Goal: Information Seeking & Learning: Learn about a topic

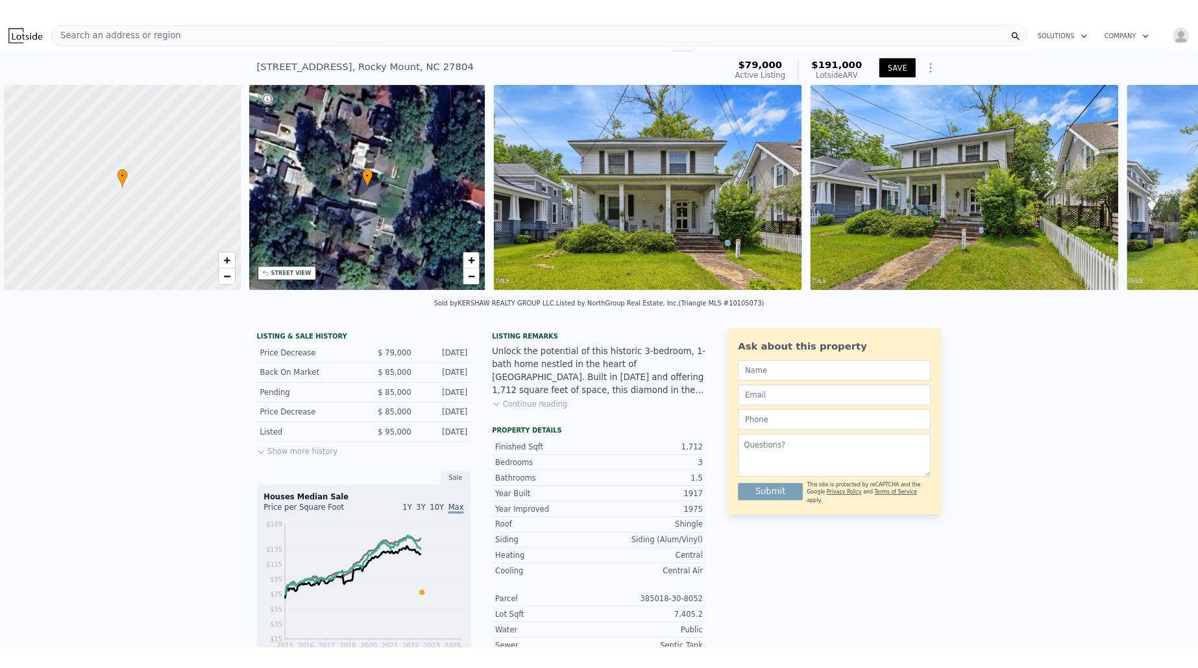
scroll to position [0, 5]
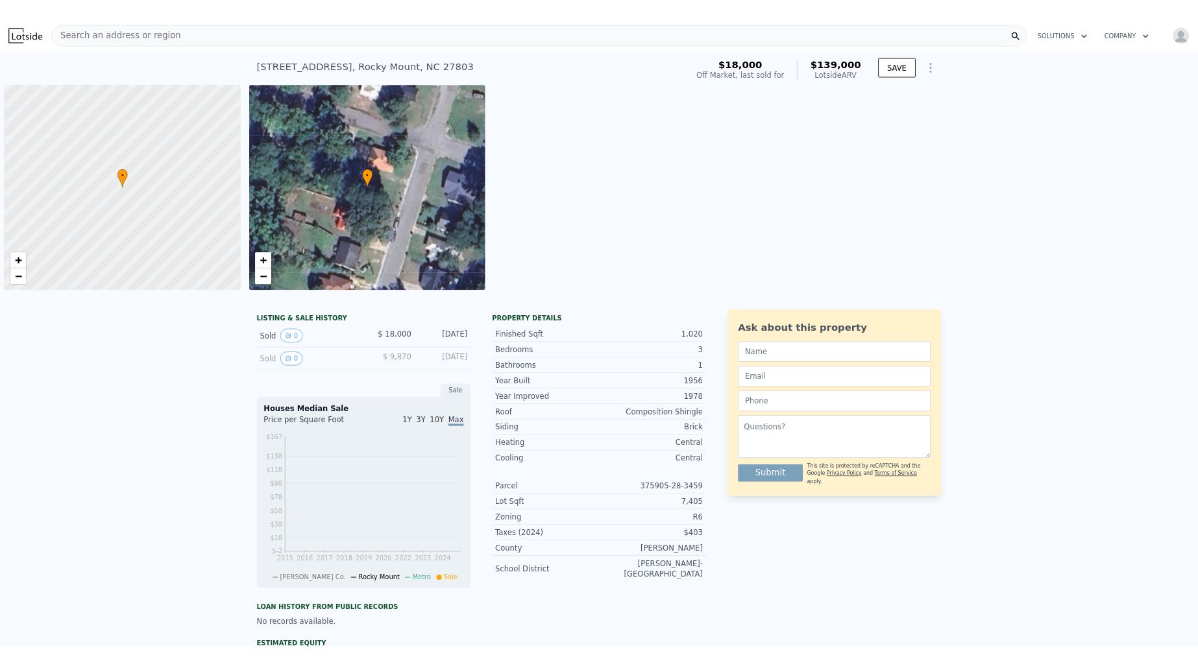
scroll to position [0, 5]
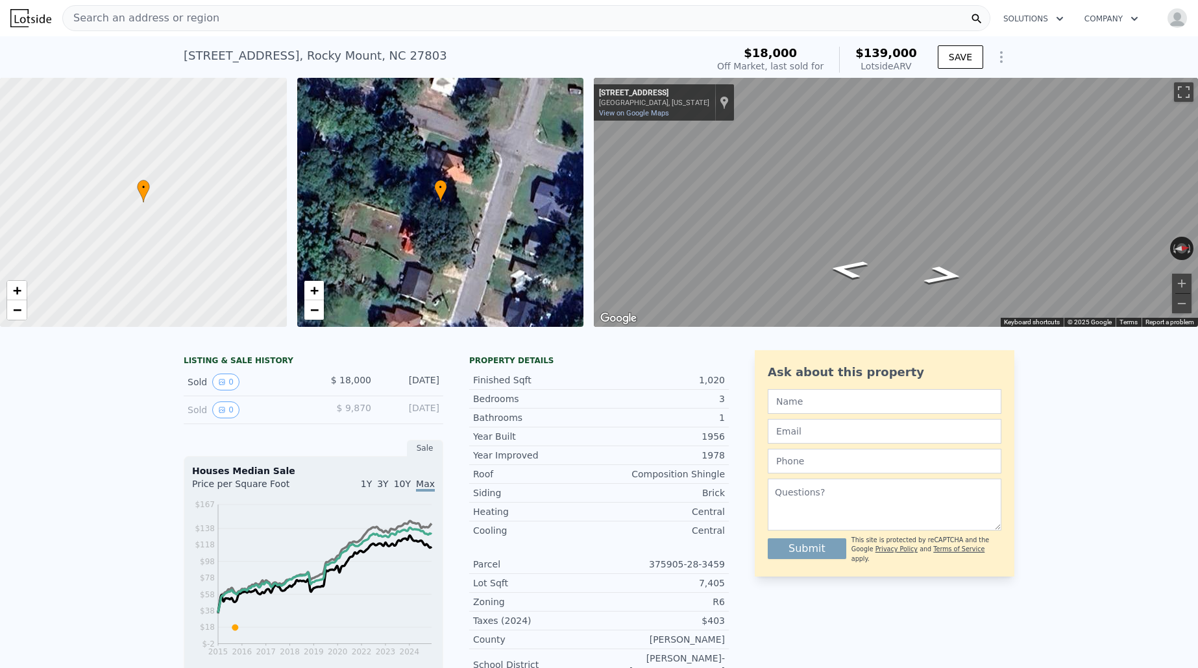
checkbox input "false"
checkbox input "true"
type input "$ 138,000"
type input "$ 109,166"
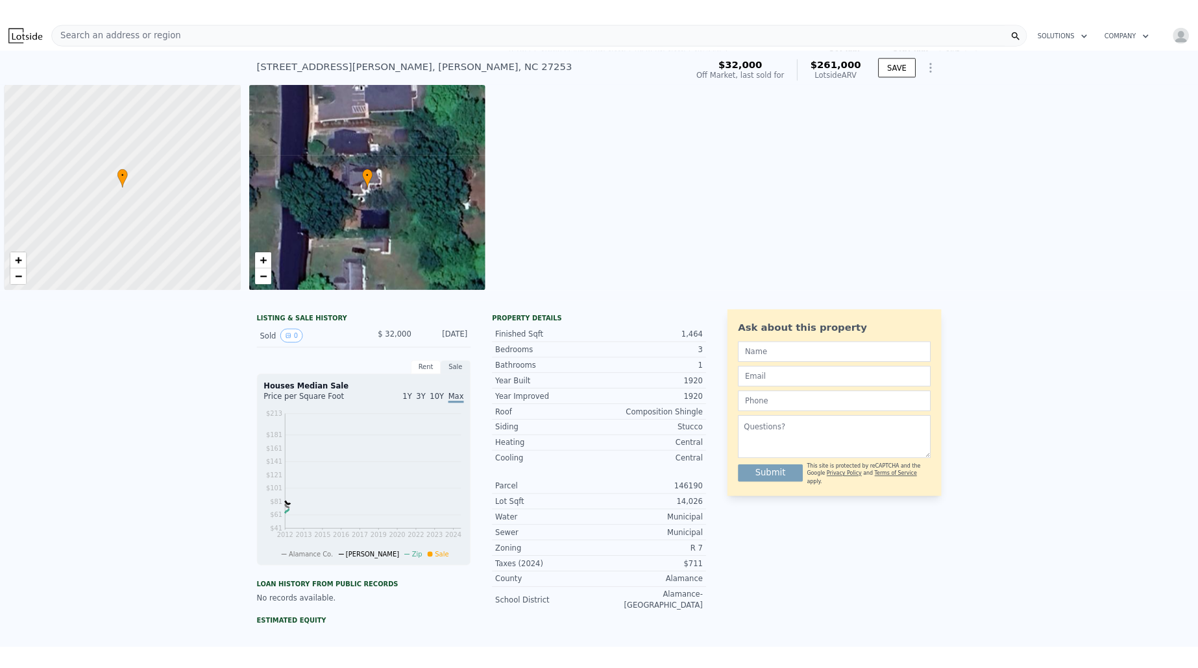
scroll to position [0, 5]
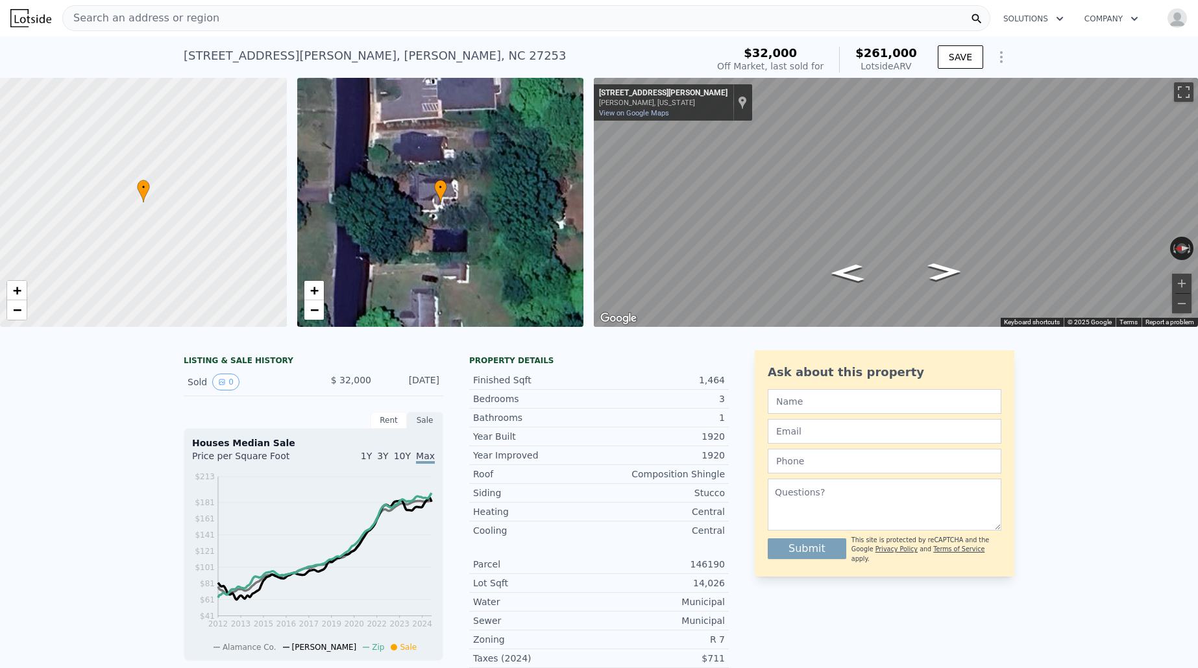
click at [169, 19] on span "Search an address or region" at bounding box center [141, 18] width 156 height 16
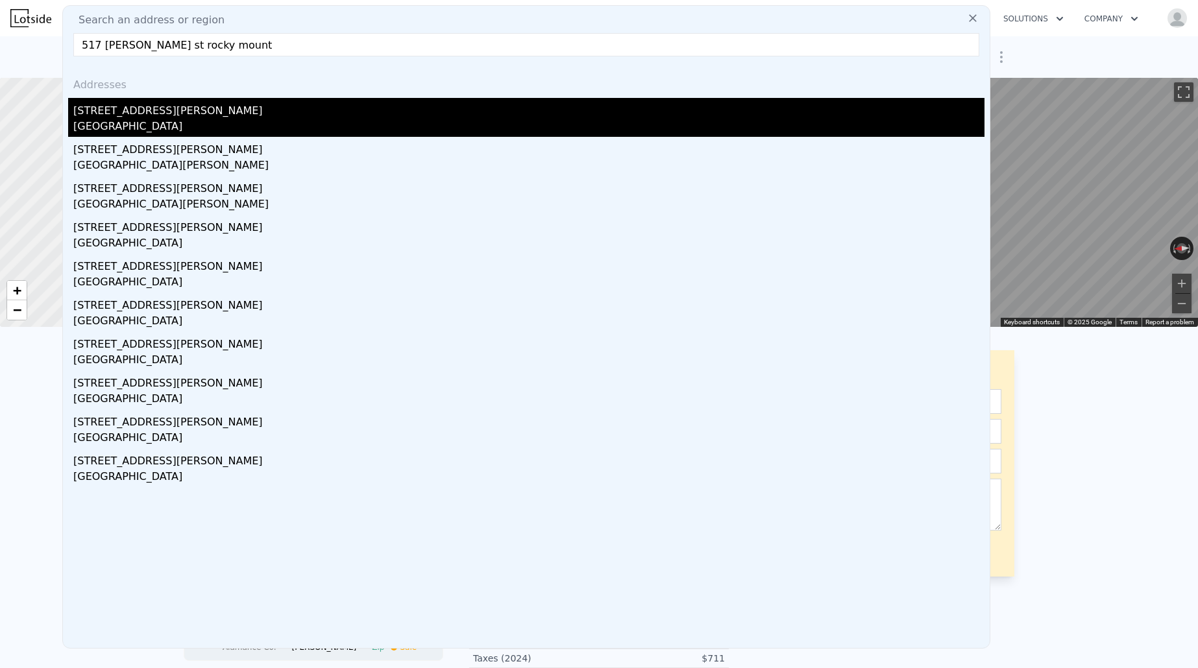
type input "517 henry st rocky mount"
click at [135, 125] on div "Rocky Mount, NC 27803" at bounding box center [528, 128] width 911 height 18
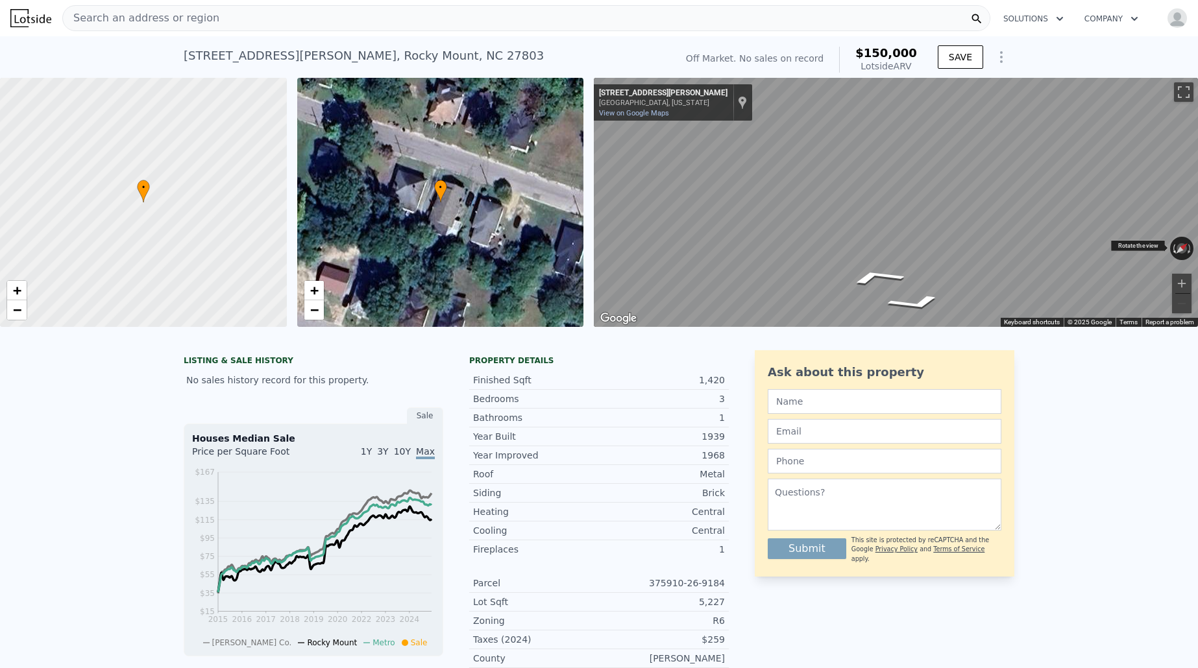
click at [1172, 257] on div "← Move left → Move right ↑ Move up ↓ Move down + Zoom in - Zoom out 517 Henry S…" at bounding box center [896, 202] width 604 height 249
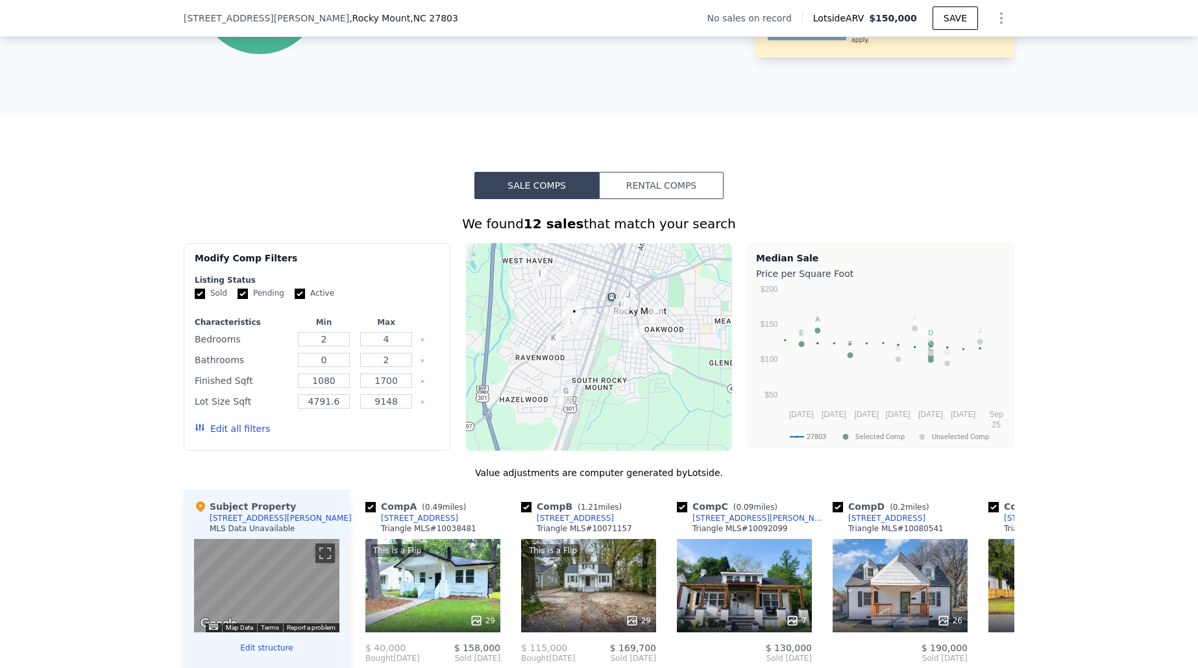
scroll to position [804, 0]
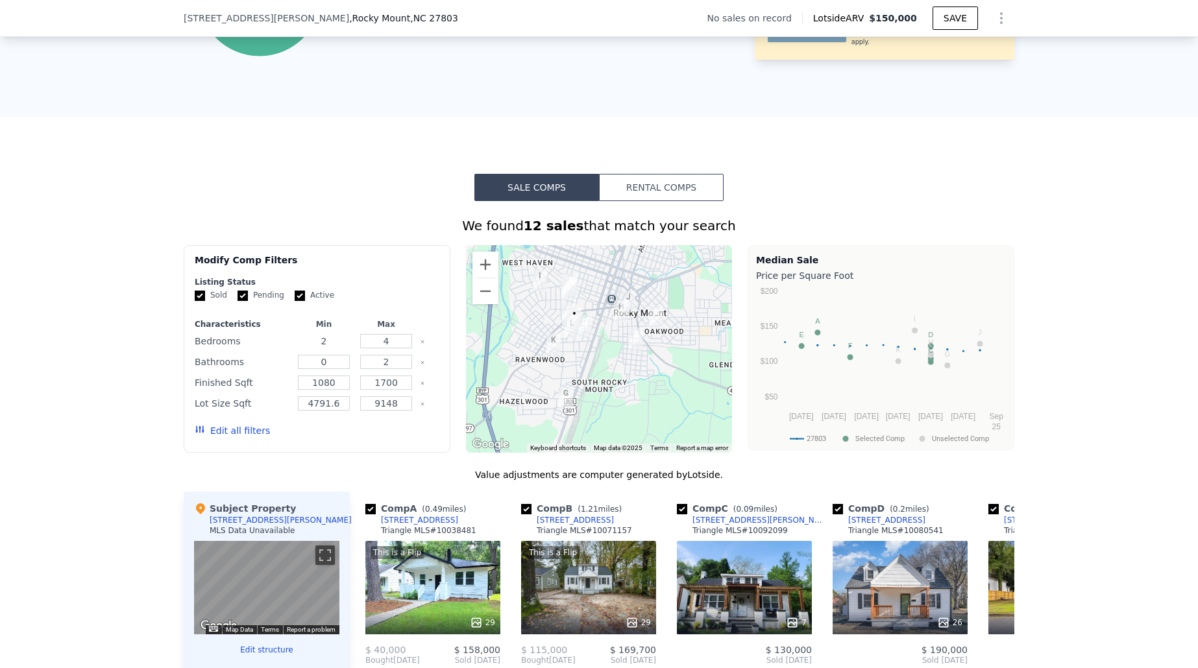
drag, startPoint x: 337, startPoint y: 345, endPoint x: 287, endPoint y: 343, distance: 50.0
click at [289, 343] on div "Bedrooms 2 4" at bounding box center [317, 341] width 245 height 18
type input "3"
drag, startPoint x: 337, startPoint y: 364, endPoint x: 307, endPoint y: 364, distance: 29.8
click at [298, 363] on input "0" at bounding box center [323, 362] width 51 height 14
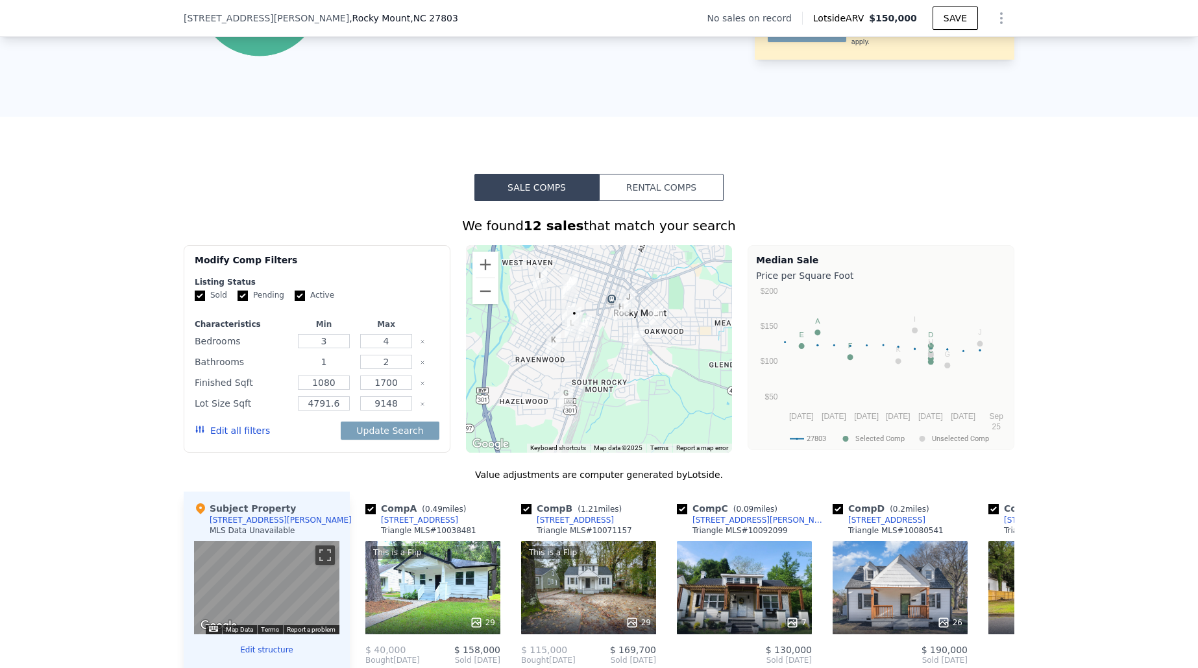
type input "1"
drag, startPoint x: 343, startPoint y: 400, endPoint x: 370, endPoint y: 419, distance: 33.1
click at [349, 404] on input "4791.6" at bounding box center [323, 403] width 51 height 14
type input "4791"
click at [383, 433] on button "Update Search" at bounding box center [390, 431] width 98 height 18
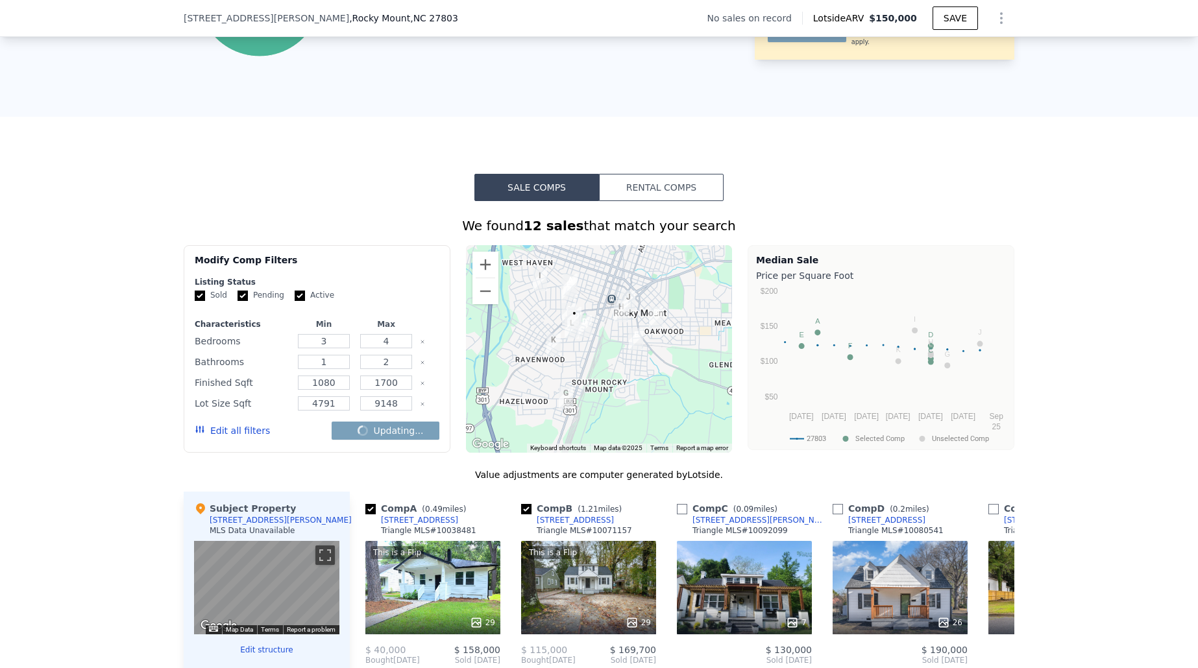
checkbox input "false"
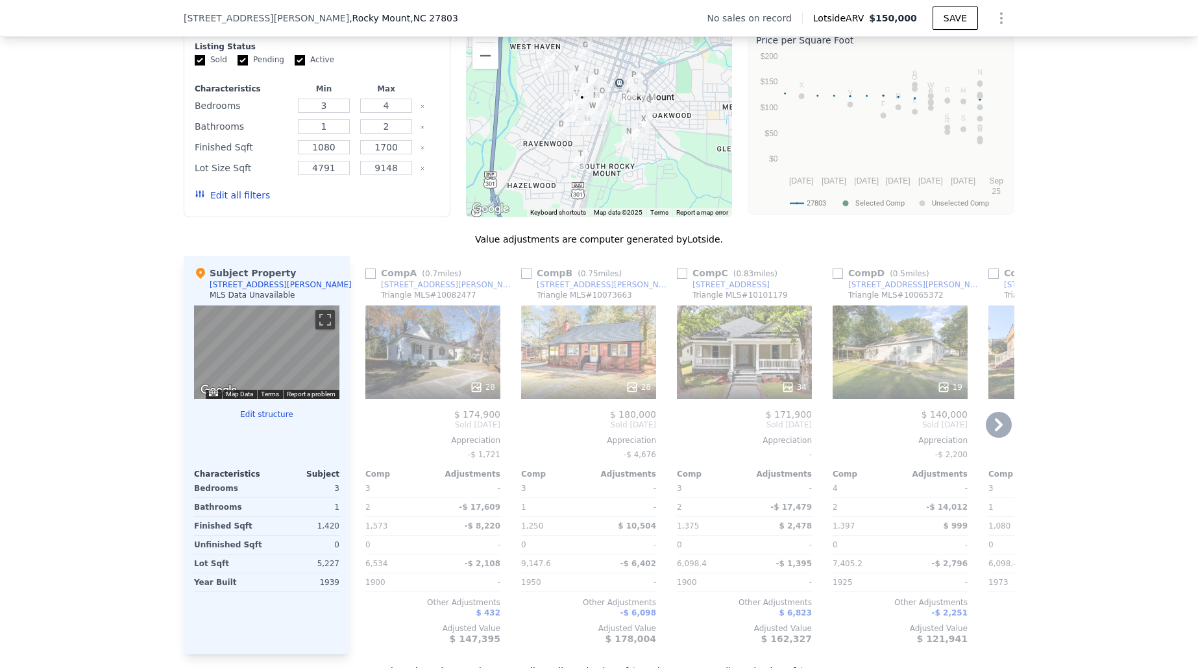
scroll to position [1083, 0]
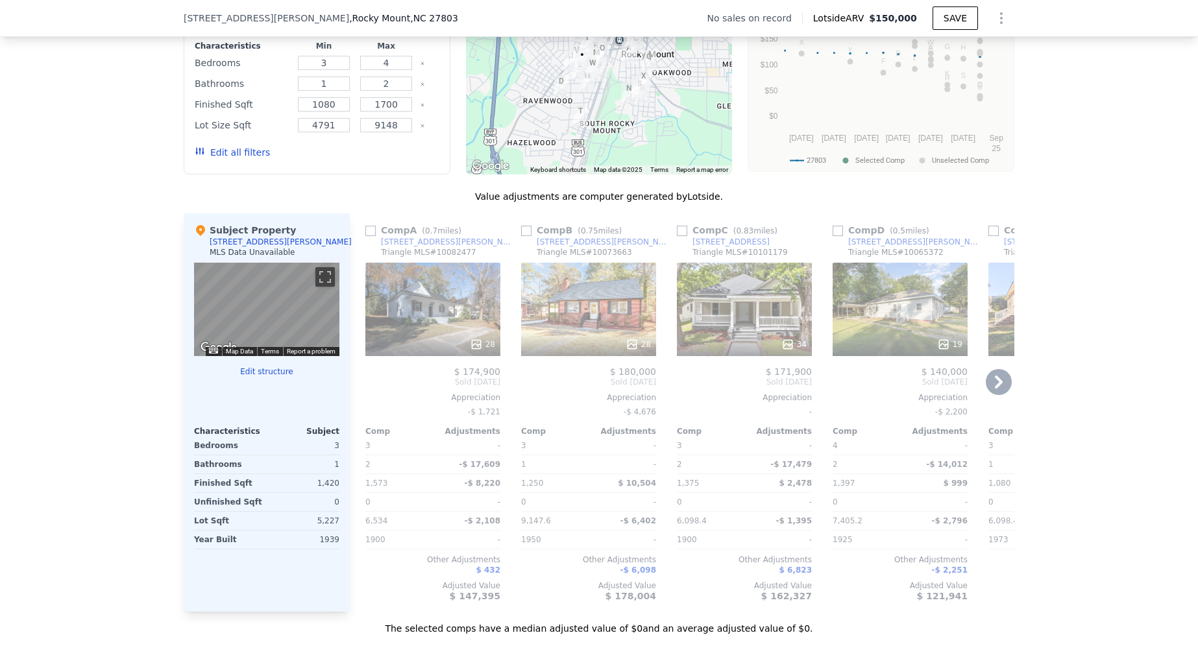
click at [531, 236] on div "Comp B ( 0.75 miles)" at bounding box center [574, 230] width 106 height 13
click at [529, 229] on input "checkbox" at bounding box center [526, 231] width 10 height 10
checkbox input "true"
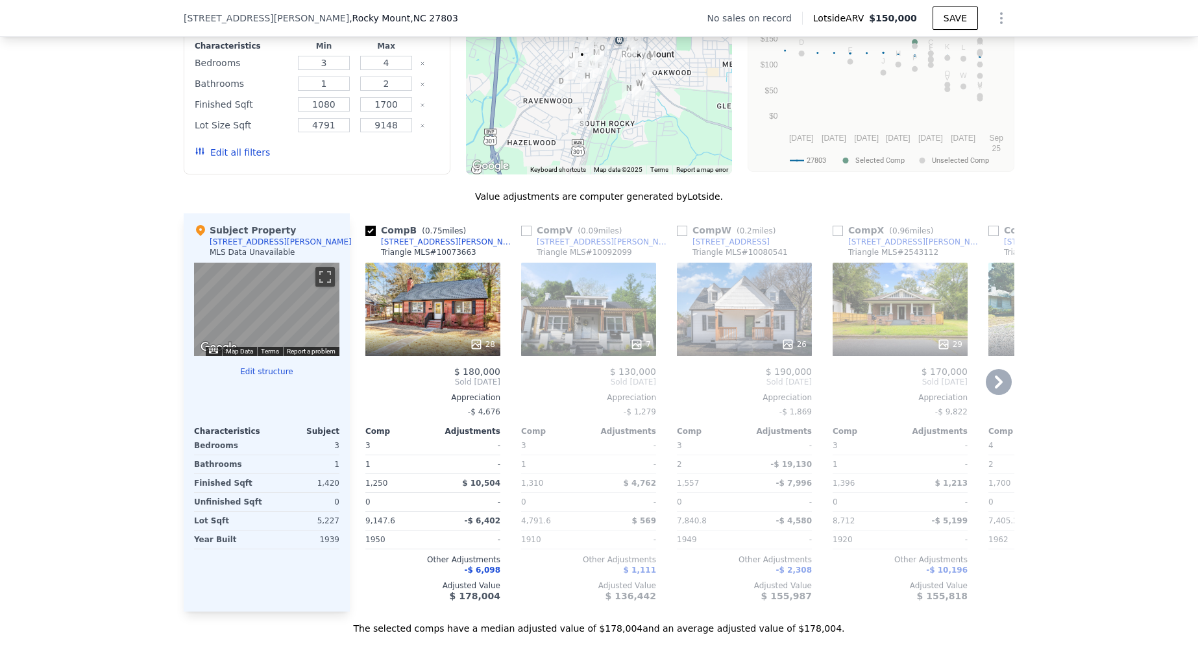
click at [998, 380] on icon at bounding box center [999, 382] width 8 height 13
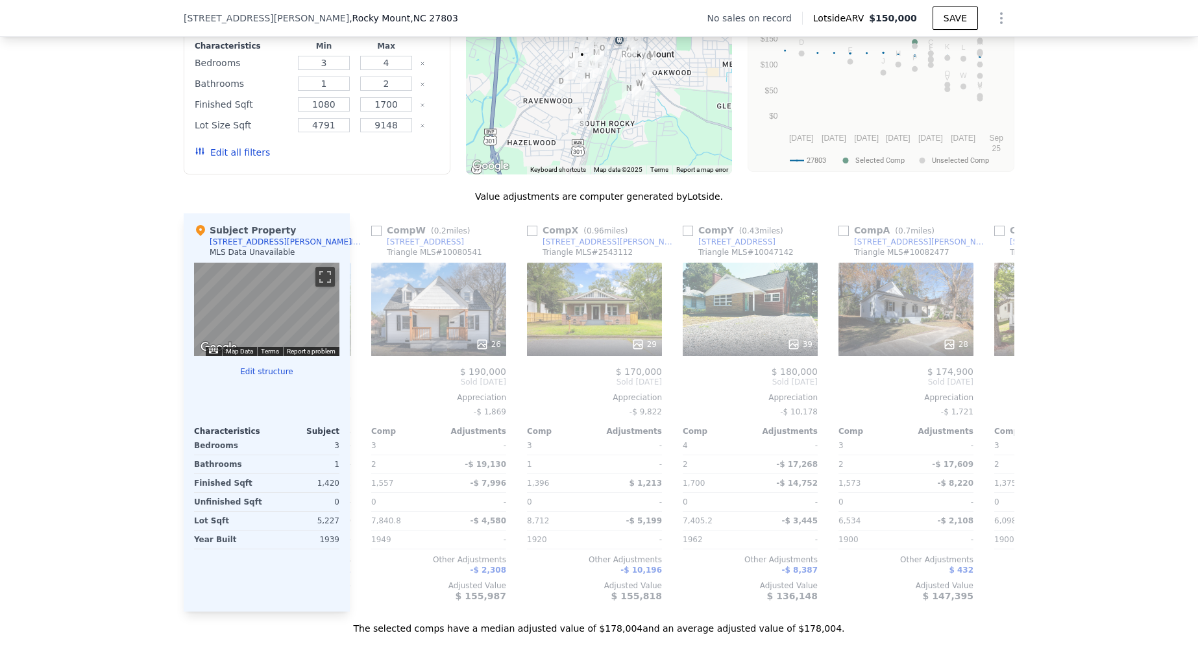
scroll to position [0, 311]
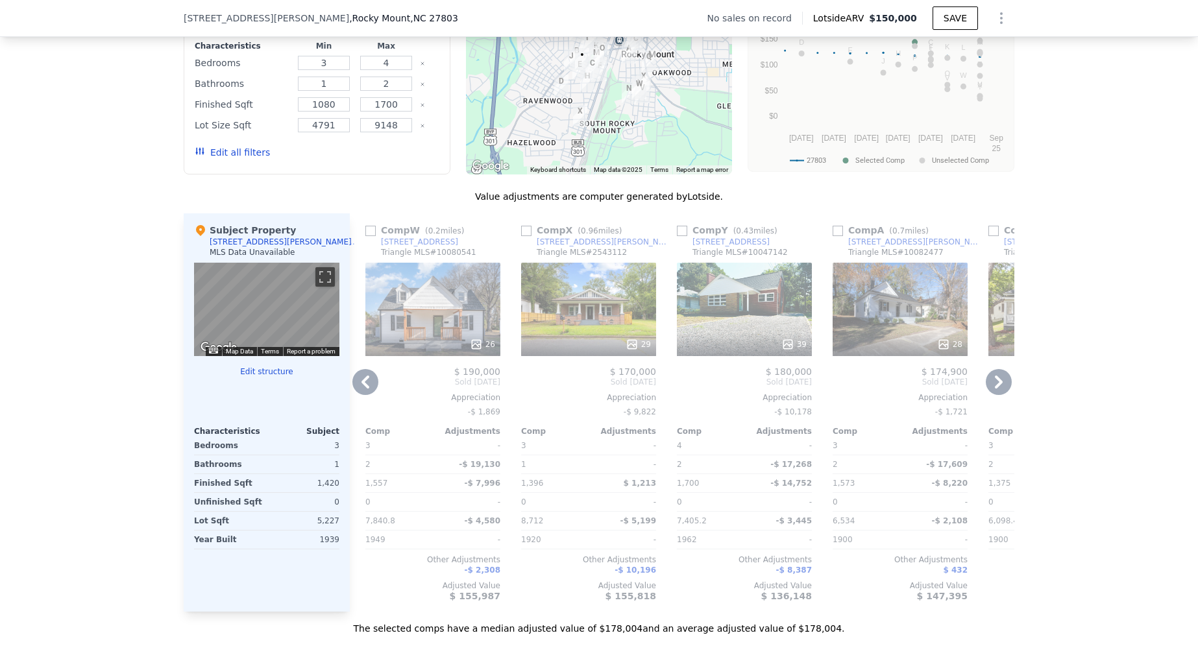
click at [998, 380] on icon at bounding box center [999, 382] width 8 height 13
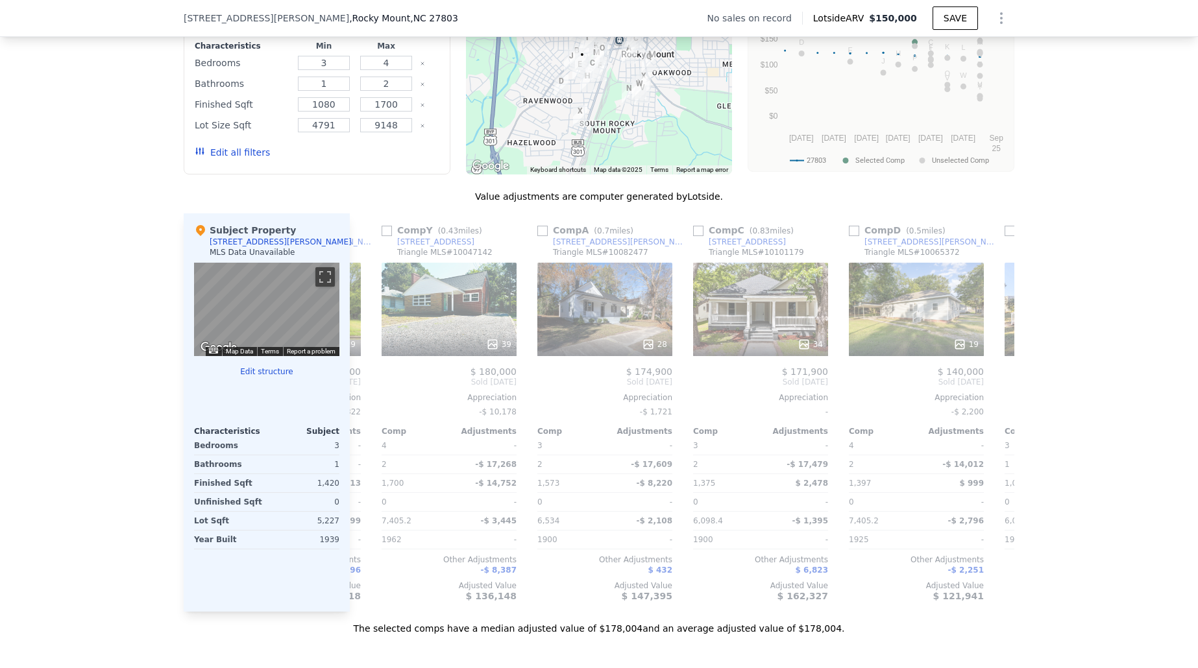
scroll to position [0, 623]
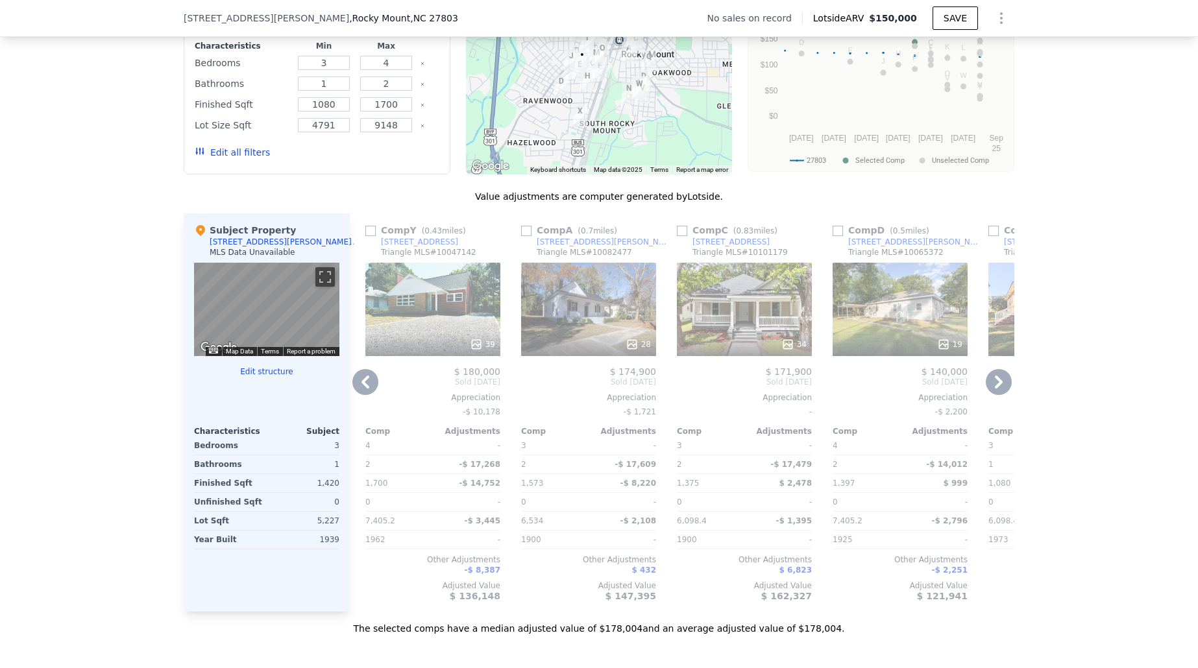
click at [529, 236] on input "checkbox" at bounding box center [526, 231] width 10 height 10
checkbox input "true"
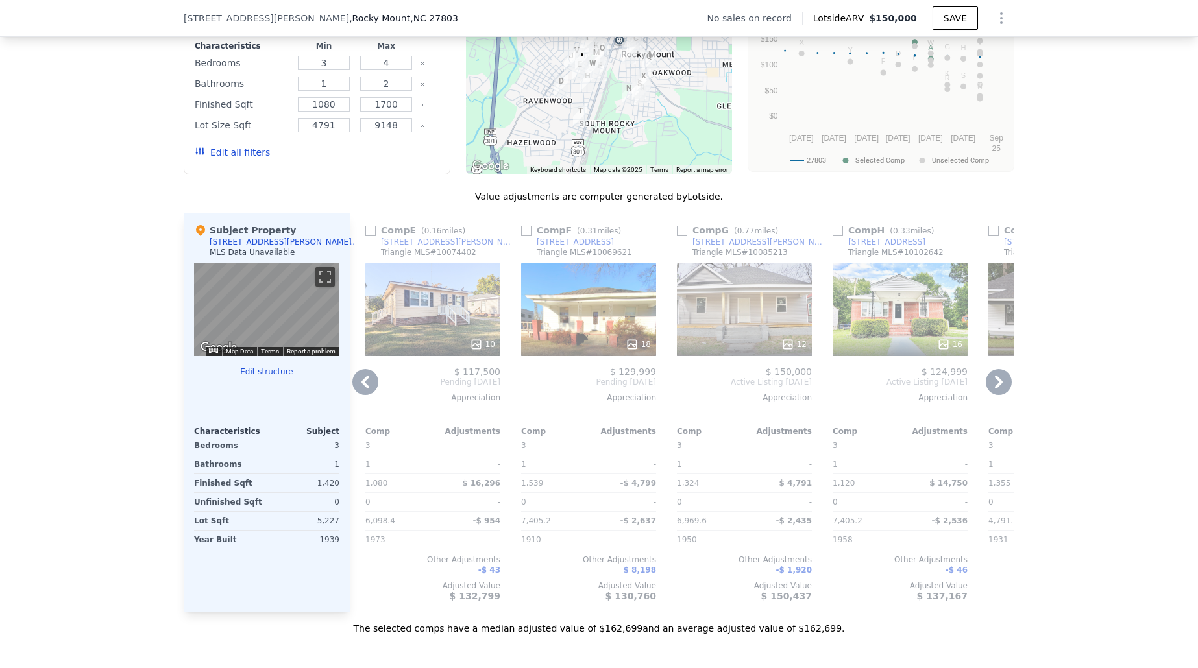
click at [680, 229] on input "checkbox" at bounding box center [682, 231] width 10 height 10
checkbox input "true"
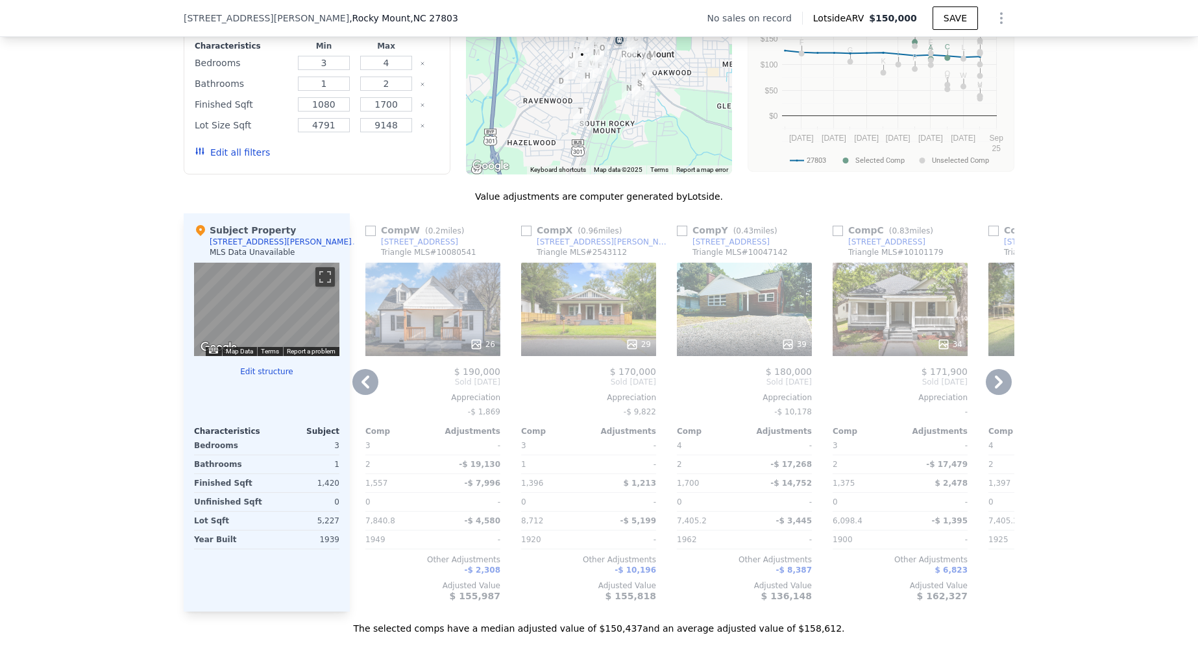
click at [838, 230] on input "checkbox" at bounding box center [837, 231] width 10 height 10
checkbox input "true"
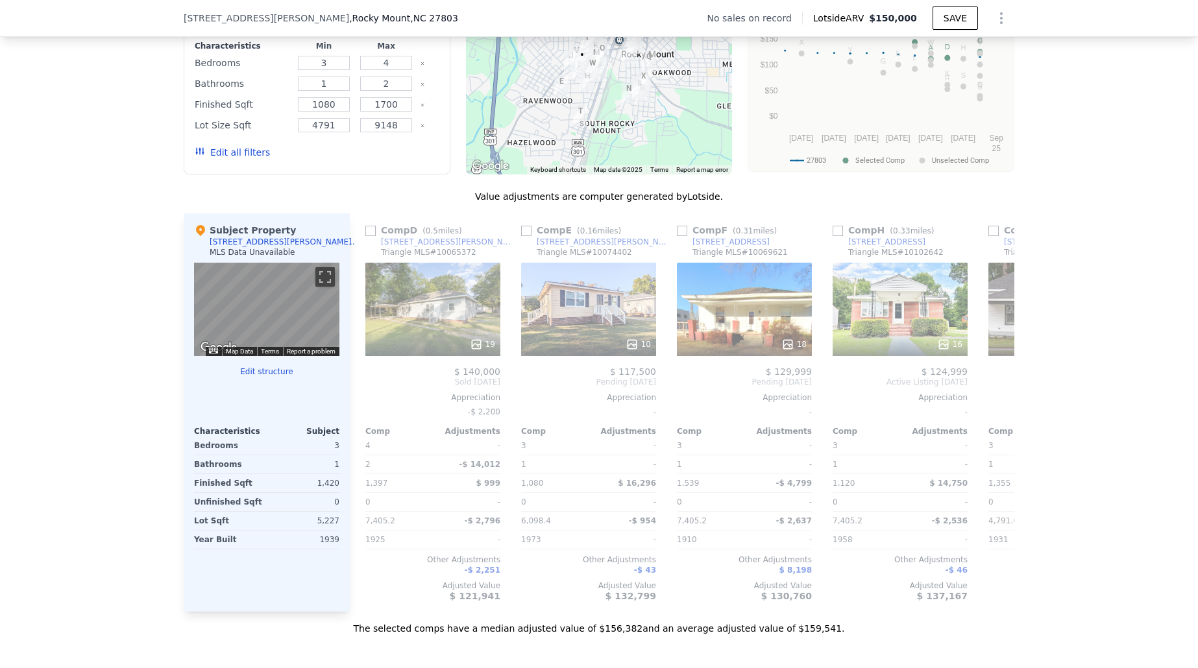
scroll to position [0, 0]
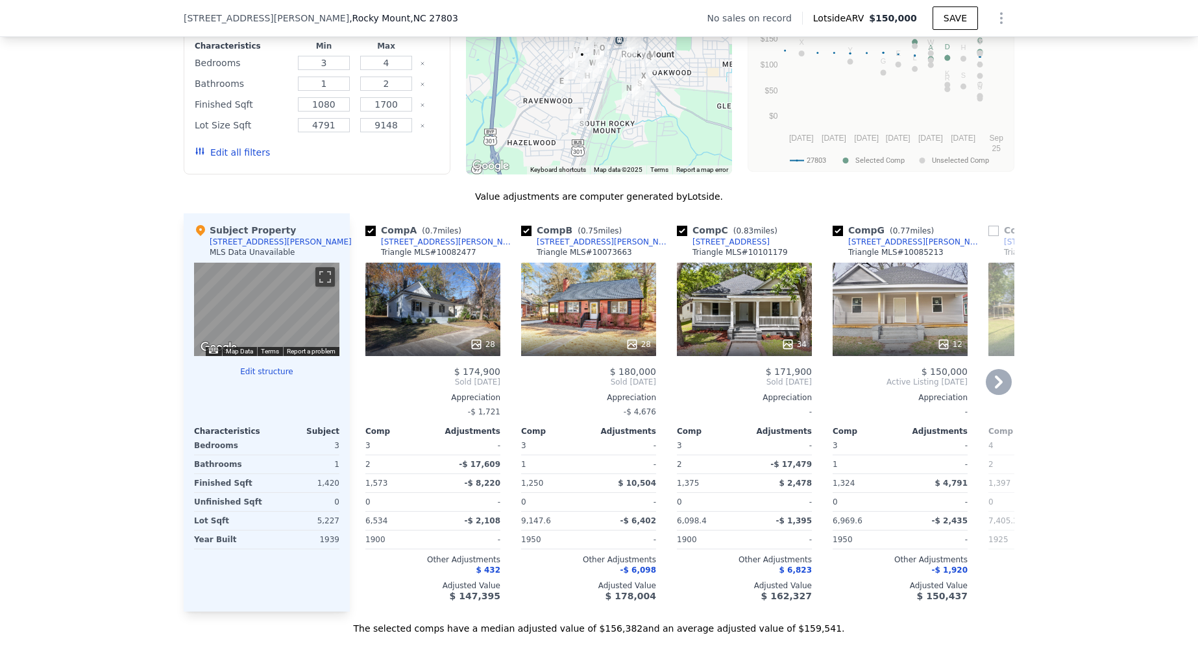
click at [902, 317] on div "12" at bounding box center [899, 309] width 135 height 93
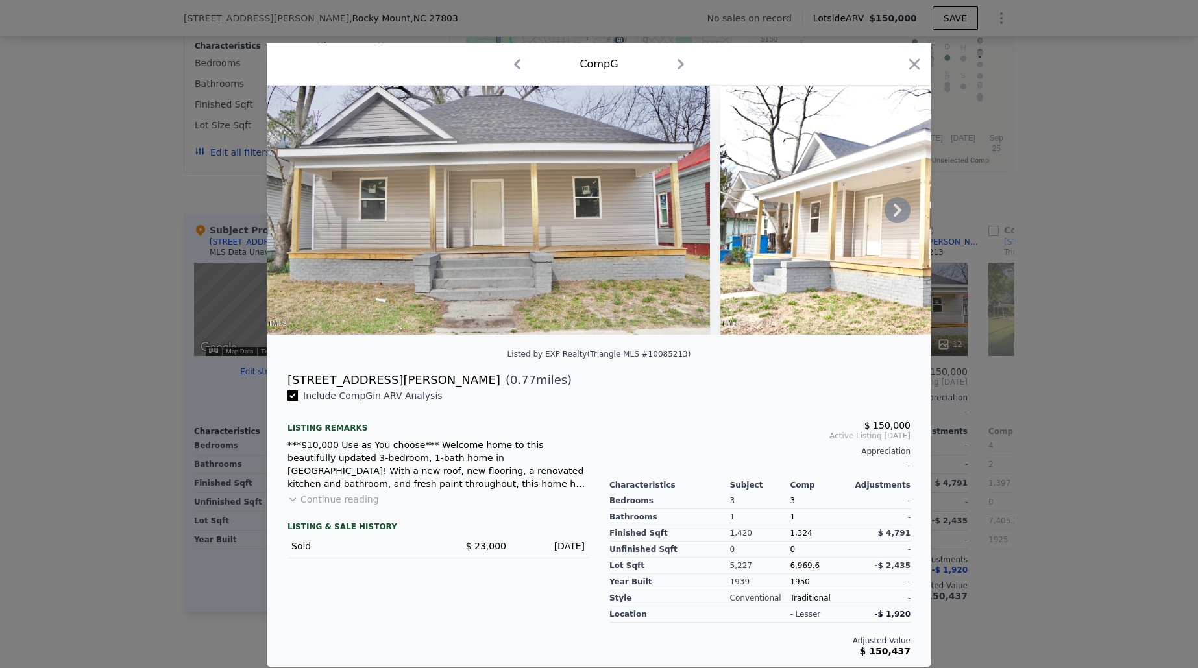
click at [894, 214] on icon at bounding box center [897, 210] width 8 height 13
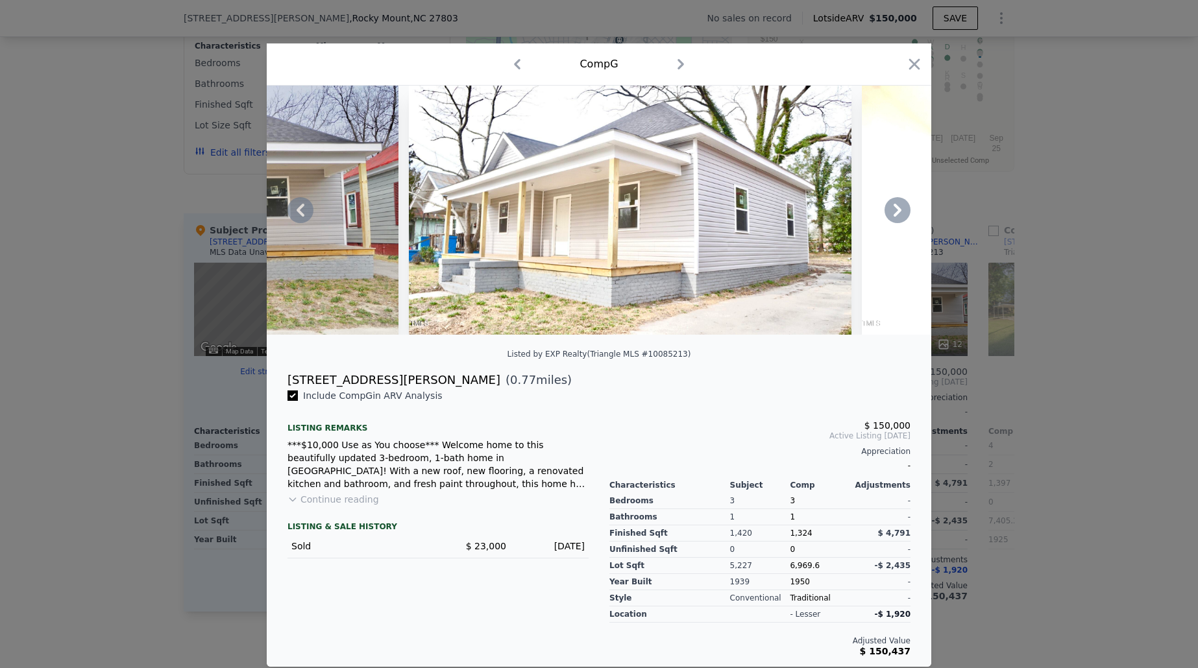
click at [894, 214] on icon at bounding box center [897, 210] width 8 height 13
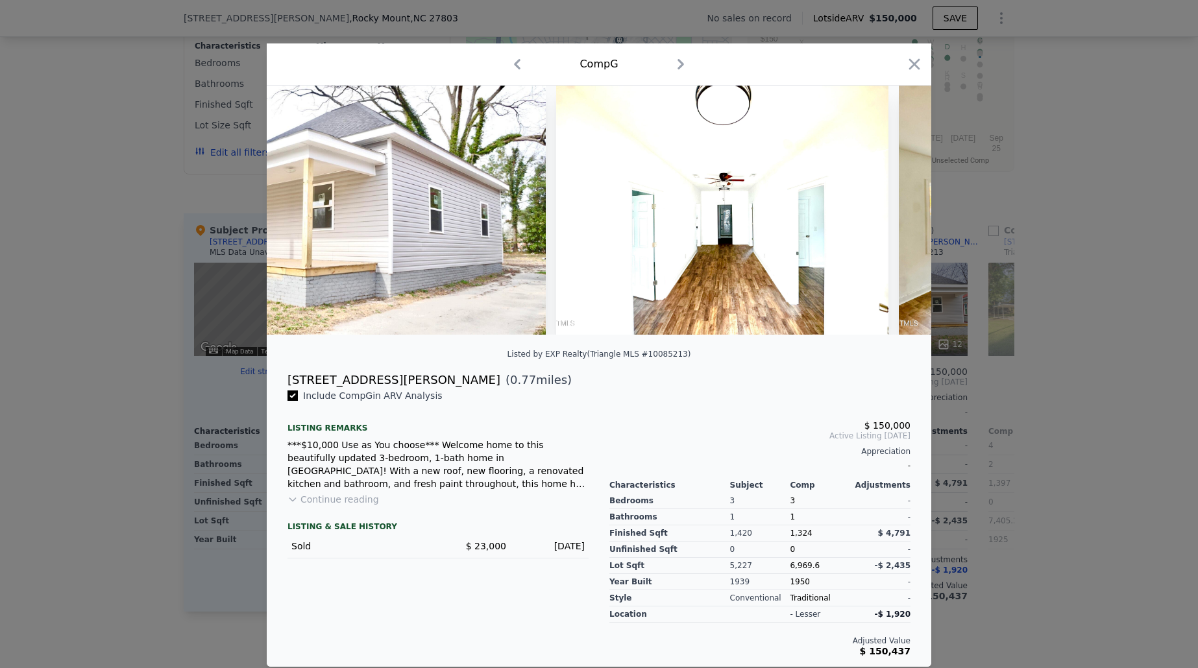
scroll to position [0, 623]
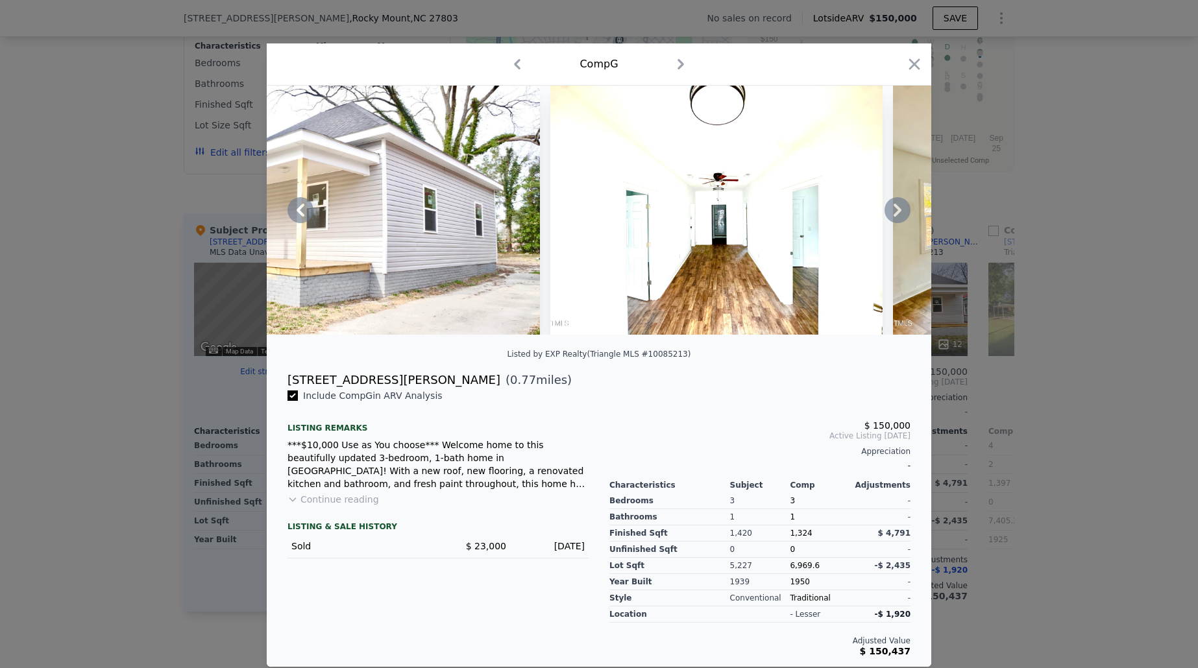
click at [894, 214] on div at bounding box center [599, 210] width 664 height 249
click at [893, 215] on icon at bounding box center [897, 210] width 8 height 13
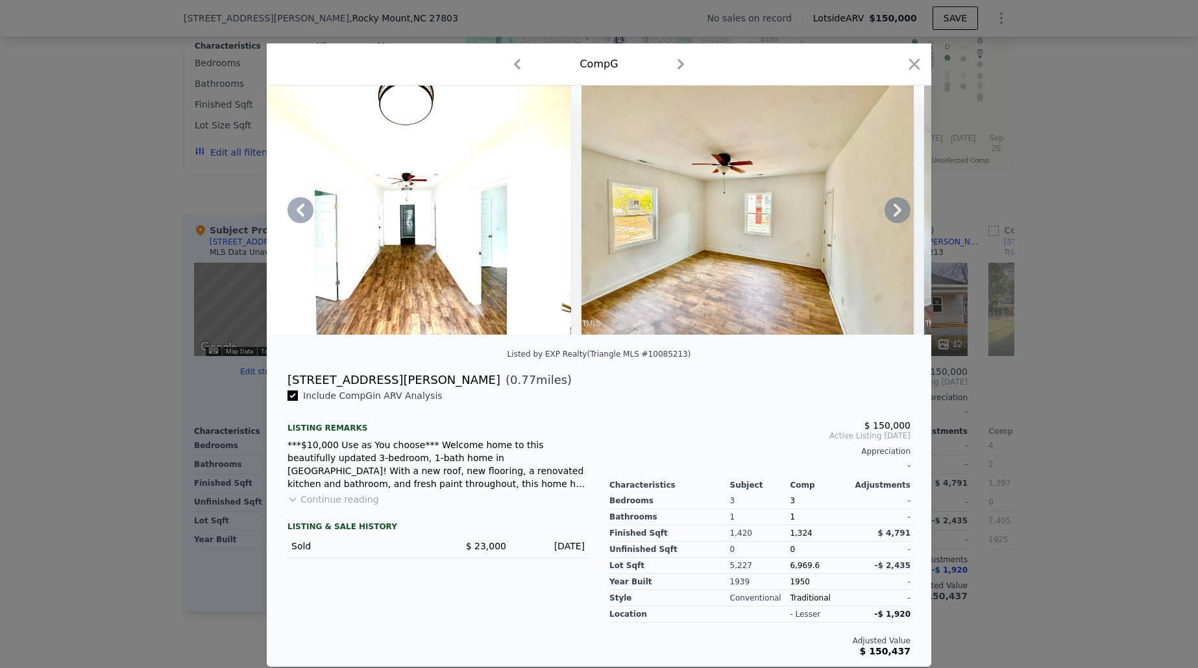
click at [893, 215] on icon at bounding box center [897, 210] width 8 height 13
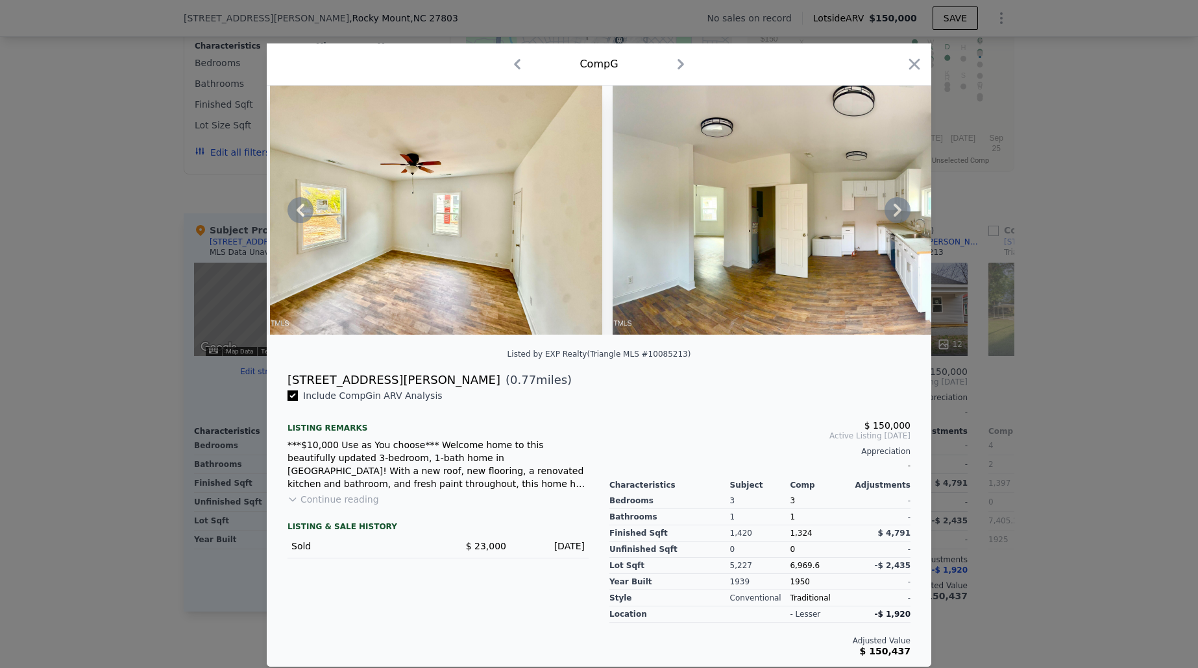
click at [893, 215] on icon at bounding box center [897, 210] width 8 height 13
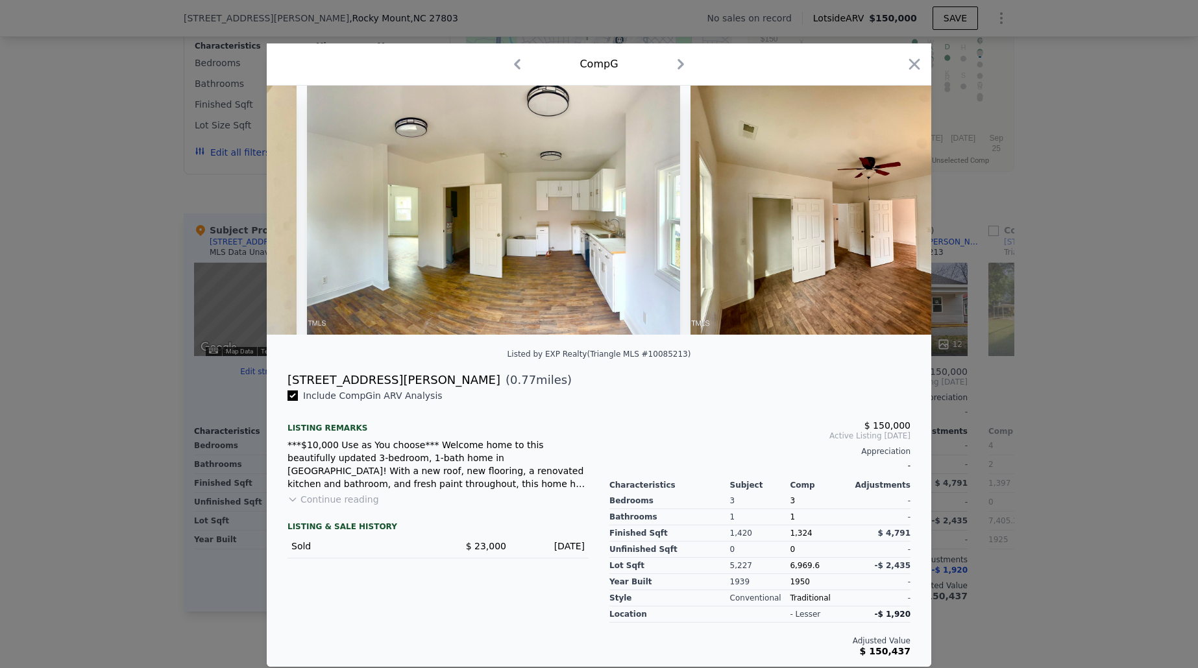
scroll to position [0, 1557]
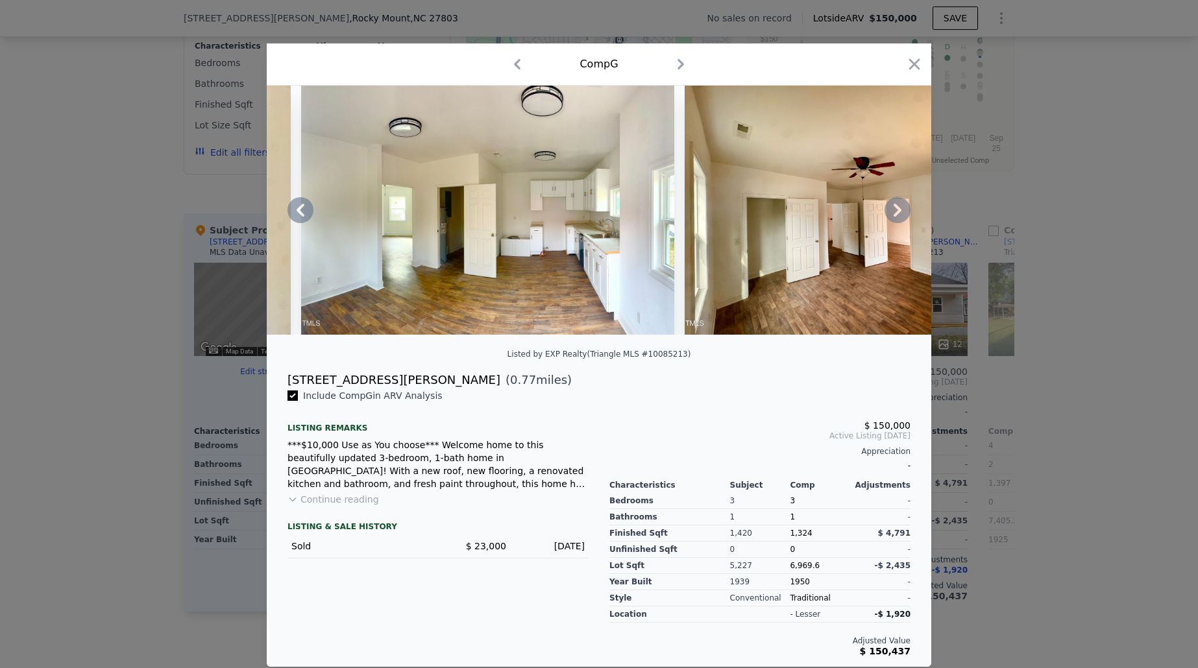
click at [893, 215] on icon at bounding box center [897, 210] width 8 height 13
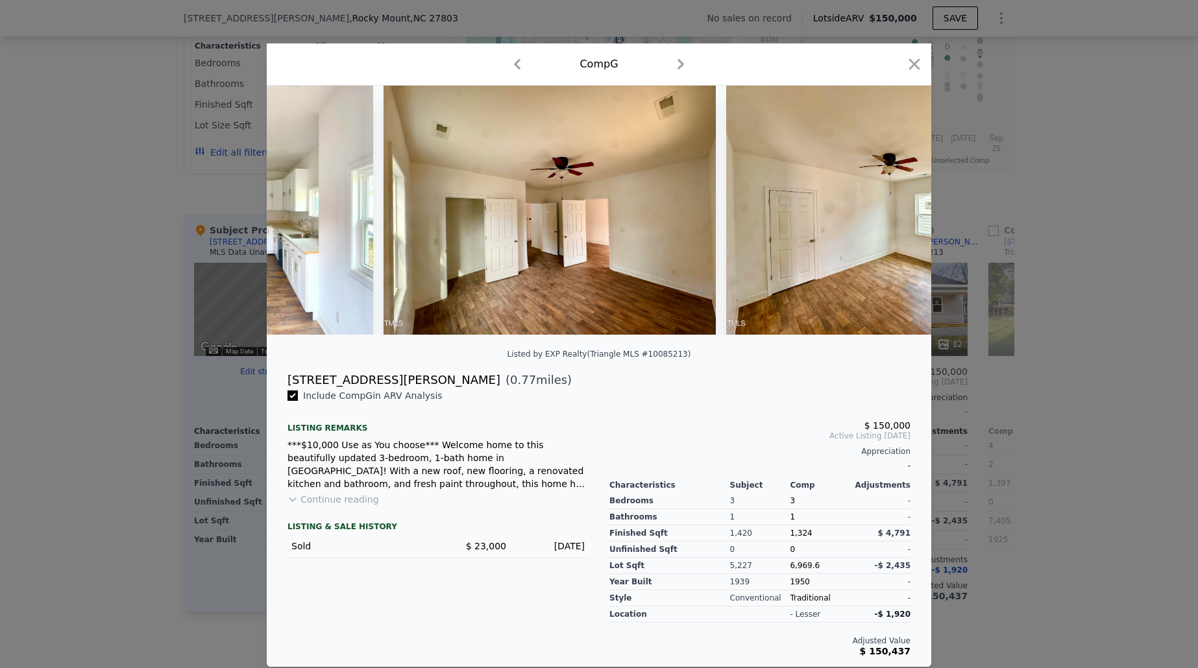
scroll to position [0, 1868]
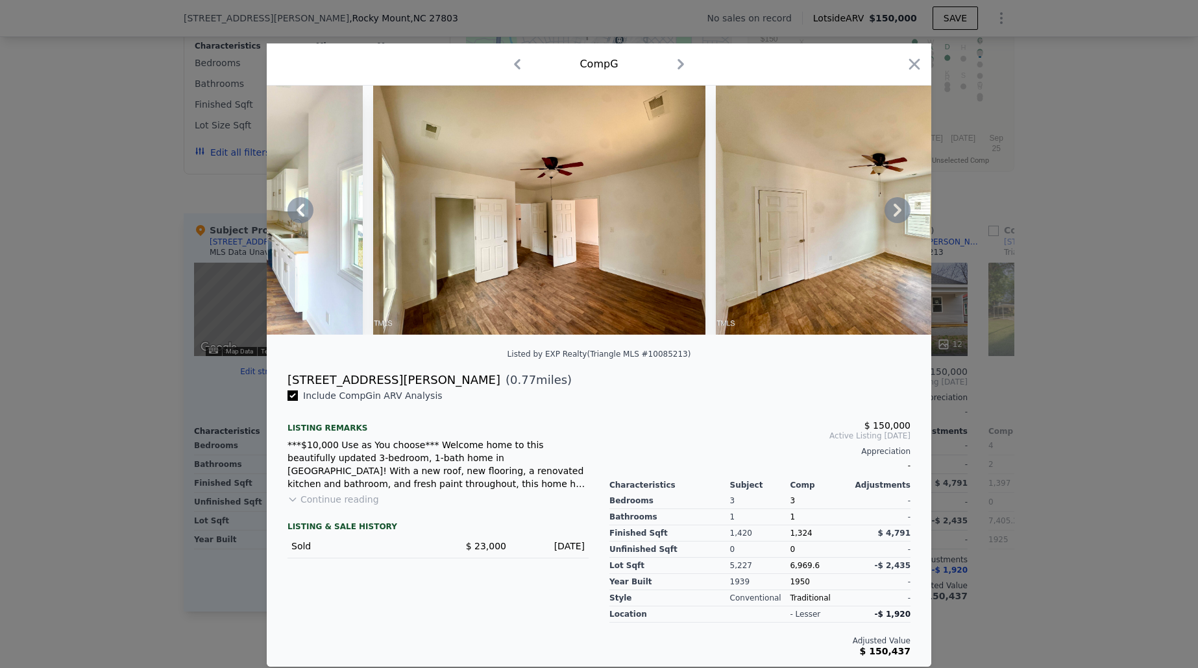
click at [361, 497] on button "Continue reading" at bounding box center [332, 499] width 91 height 13
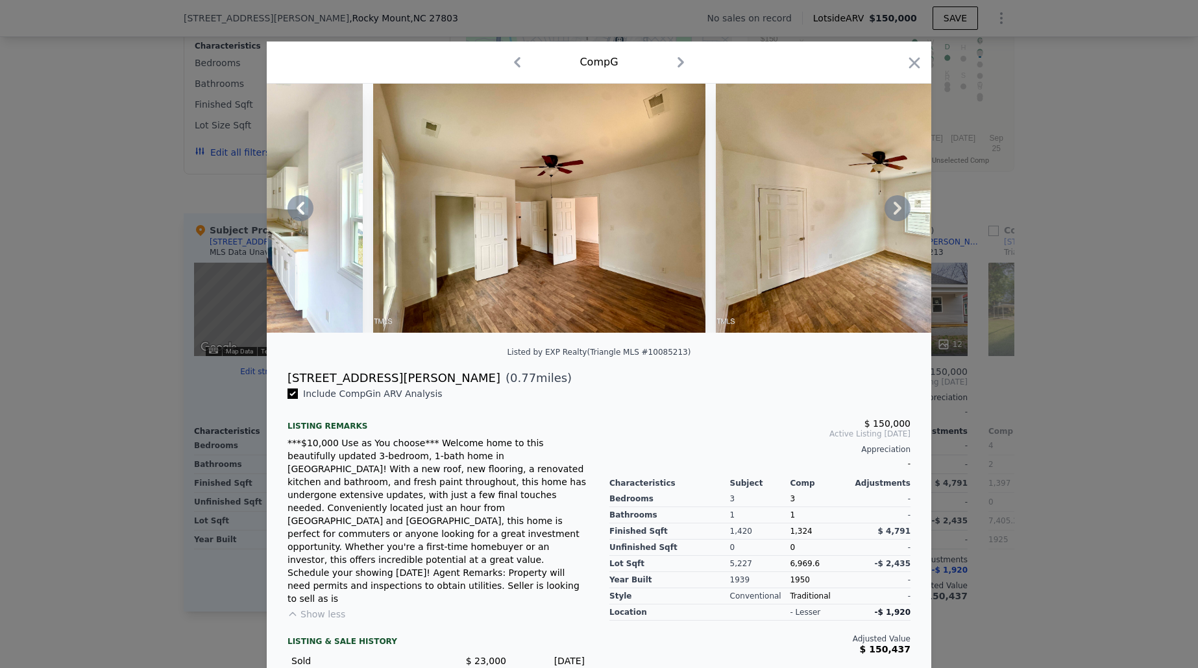
click at [897, 219] on icon at bounding box center [897, 208] width 26 height 26
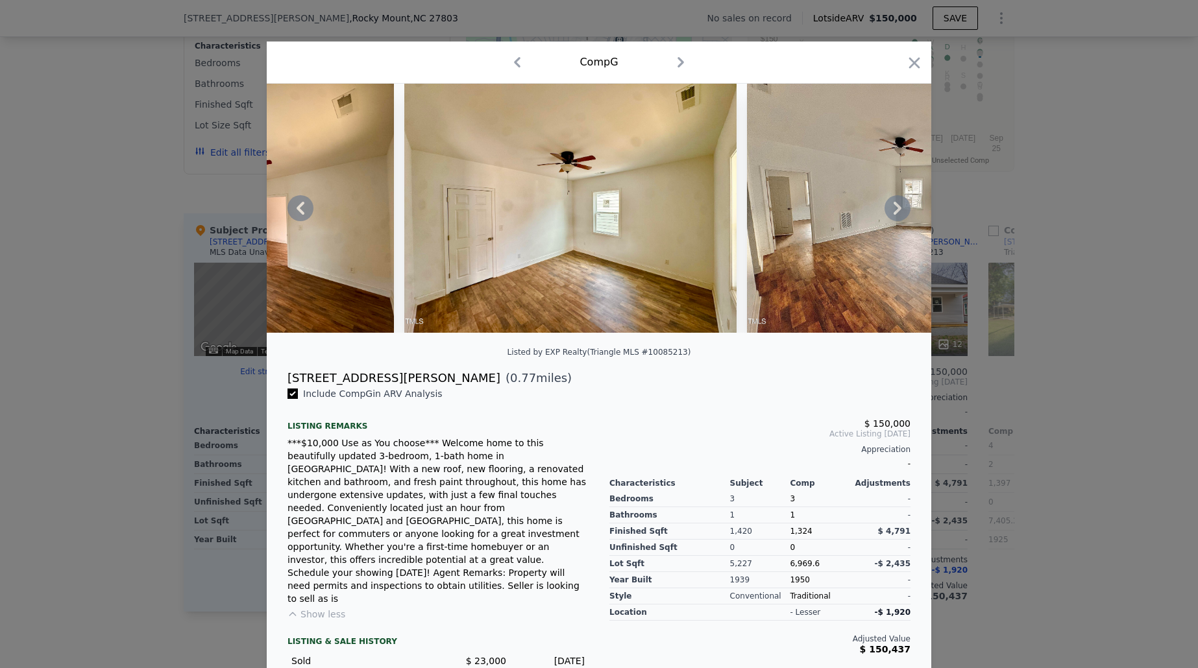
click at [897, 219] on icon at bounding box center [897, 208] width 26 height 26
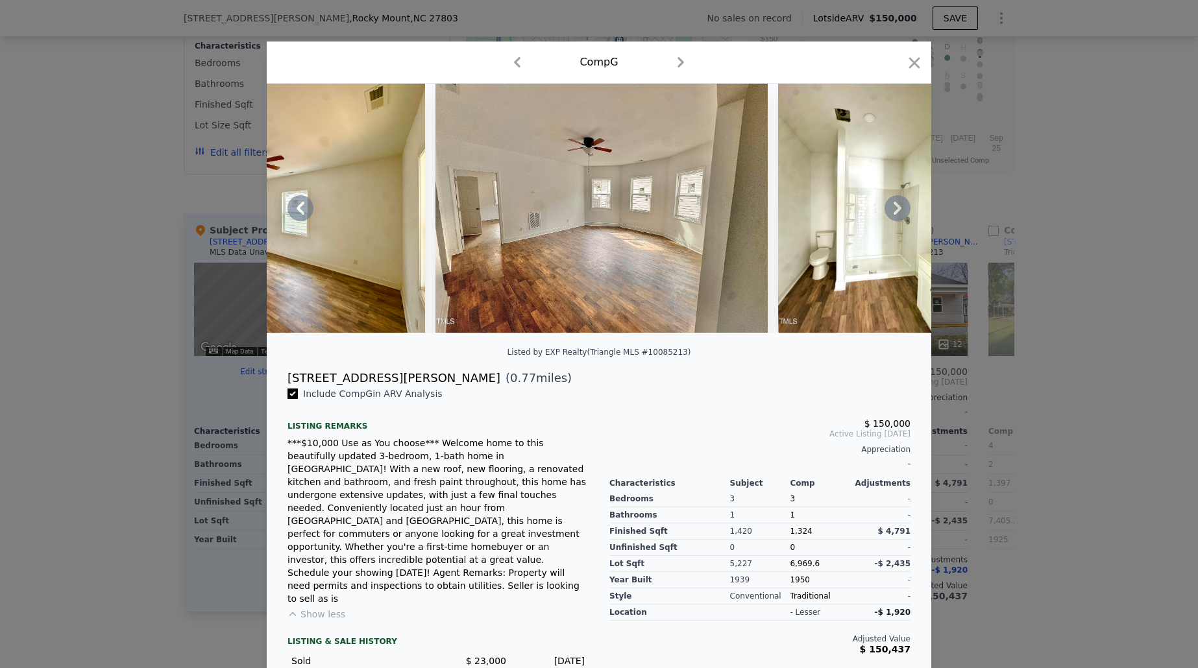
click at [897, 219] on icon at bounding box center [897, 208] width 26 height 26
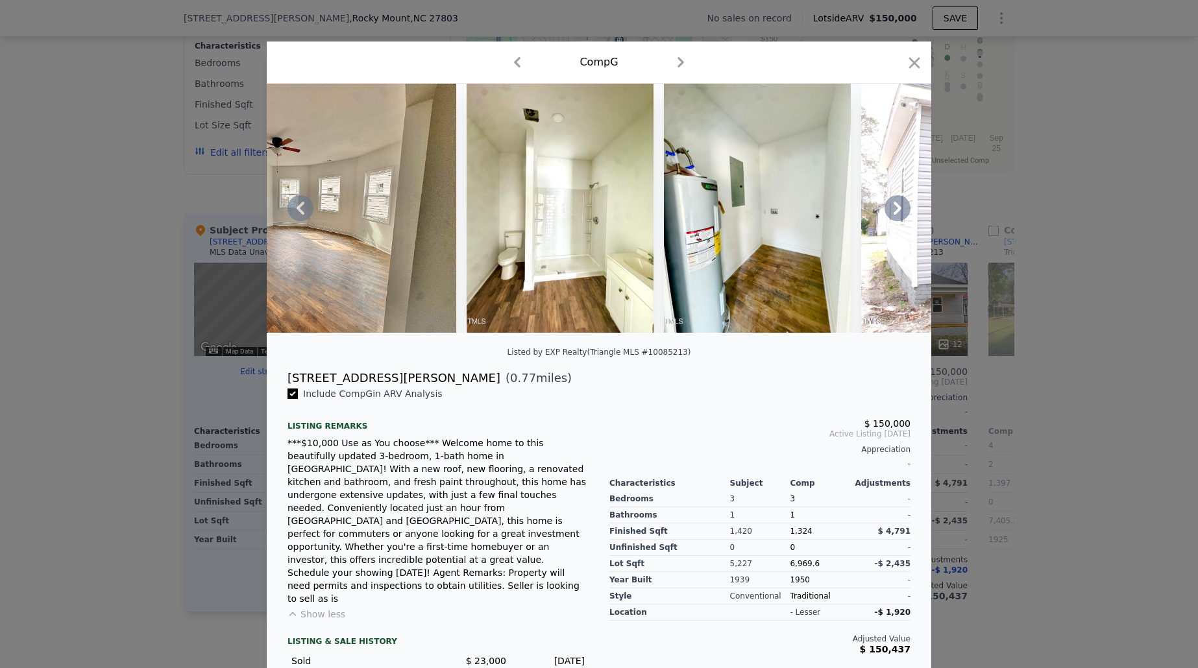
click at [897, 219] on icon at bounding box center [897, 208] width 26 height 26
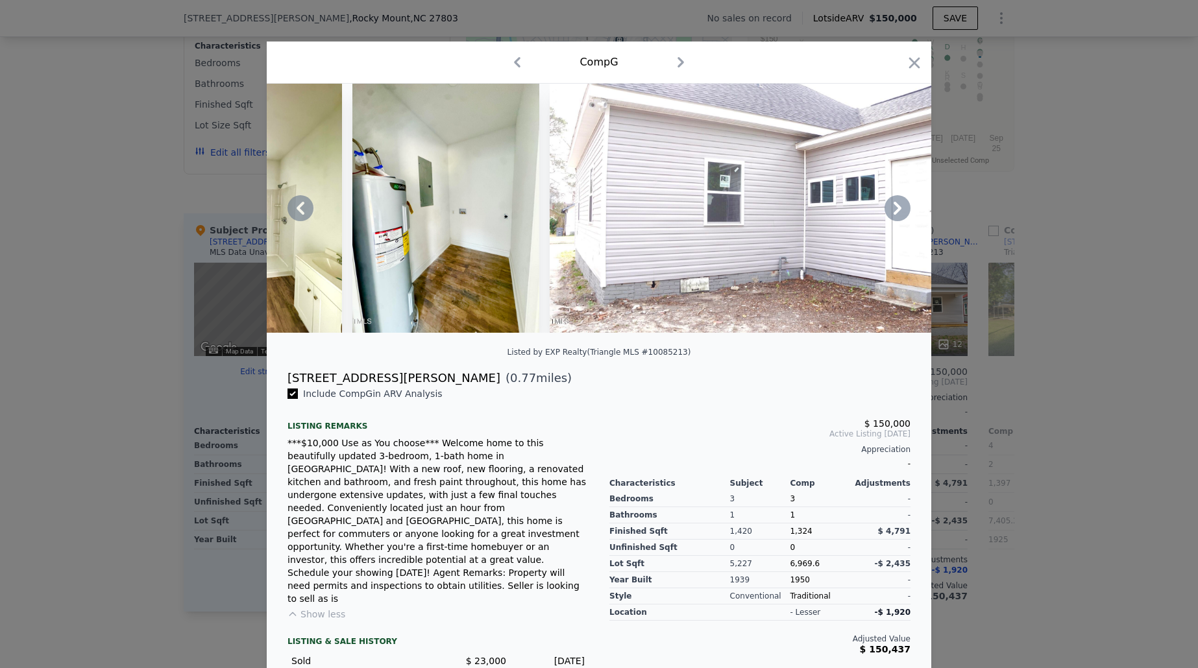
click at [897, 219] on icon at bounding box center [897, 208] width 26 height 26
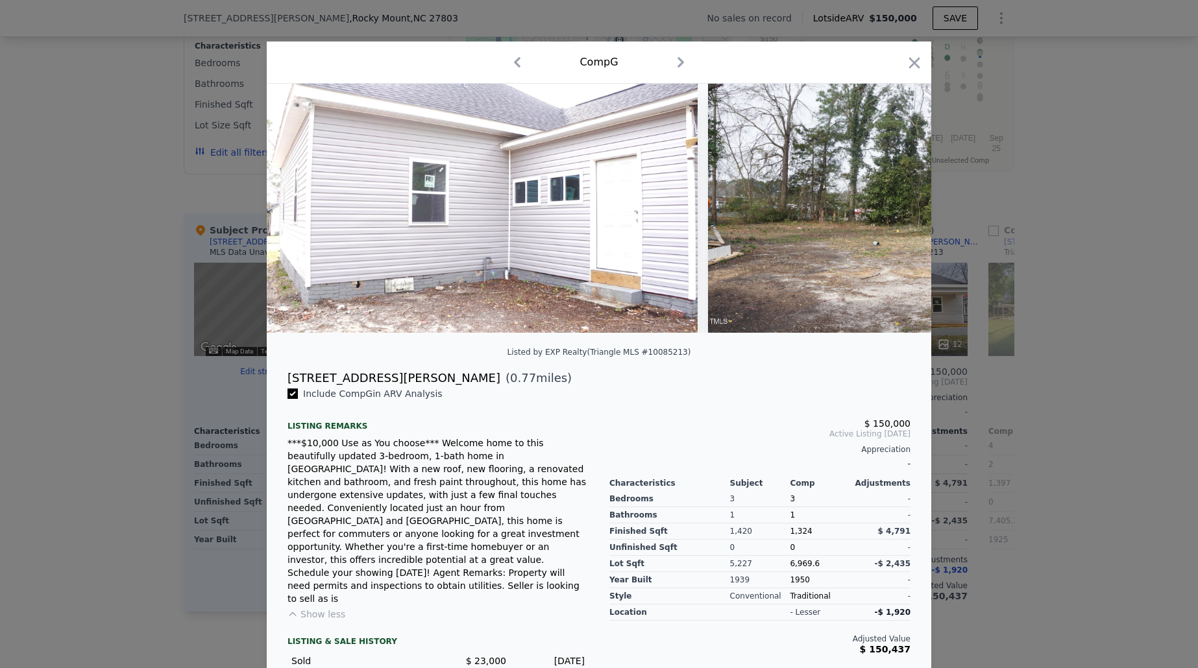
scroll to position [0, 3426]
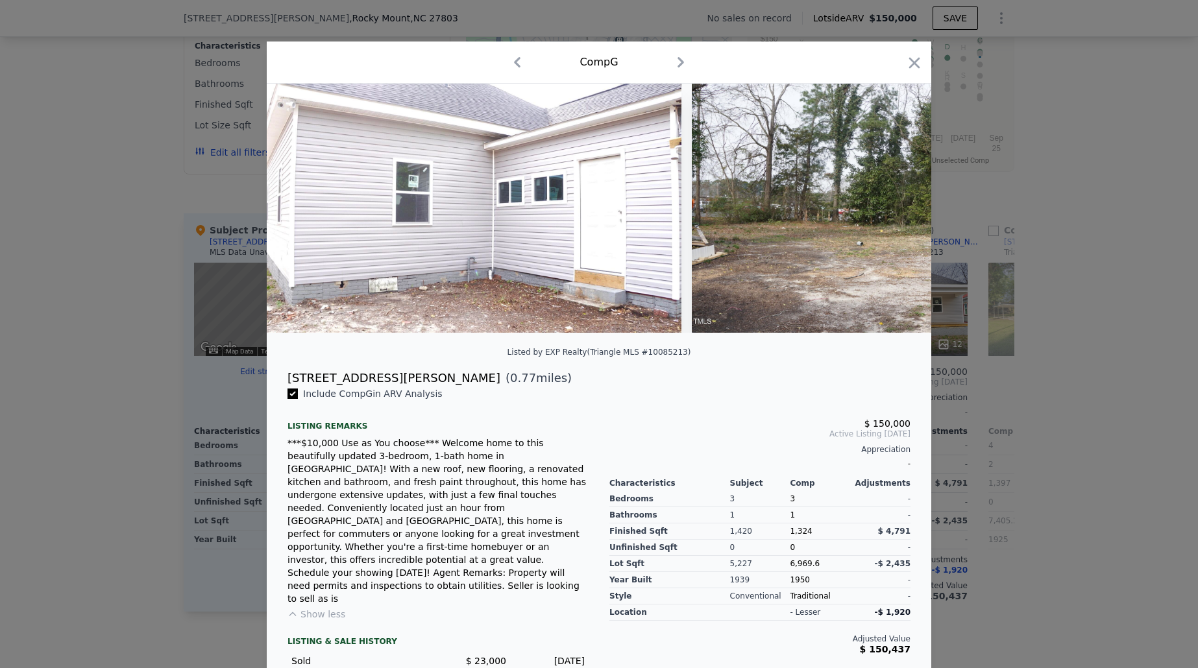
click at [897, 219] on div at bounding box center [599, 208] width 664 height 249
click at [908, 64] on icon "button" at bounding box center [914, 63] width 18 height 18
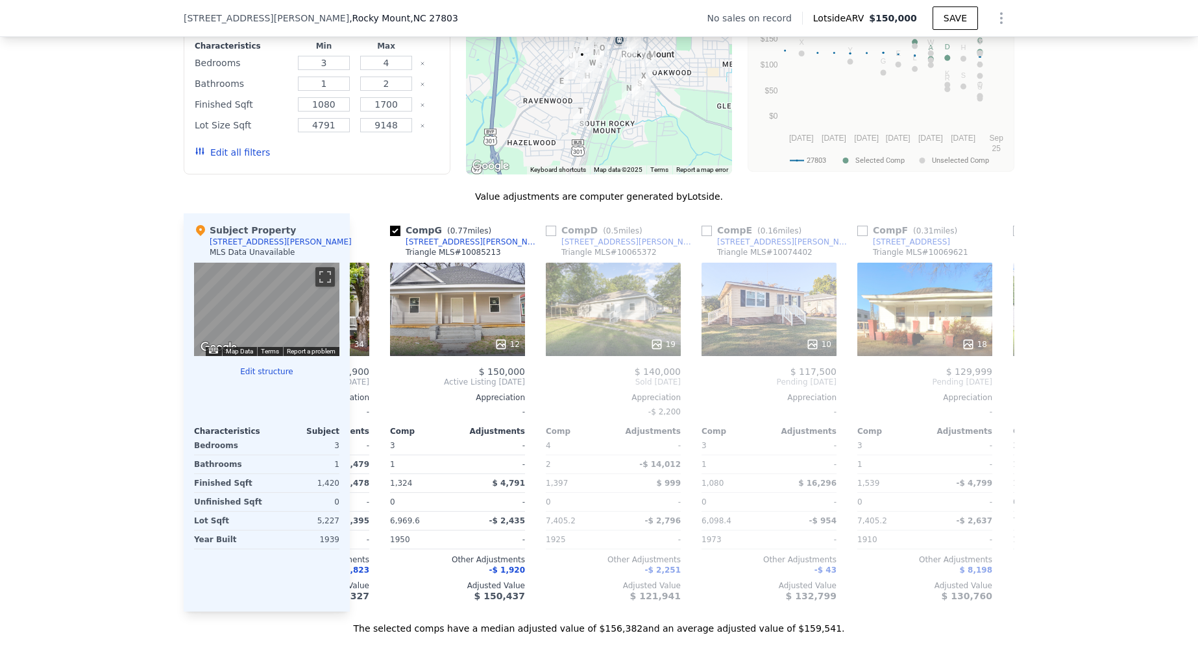
scroll to position [0, 575]
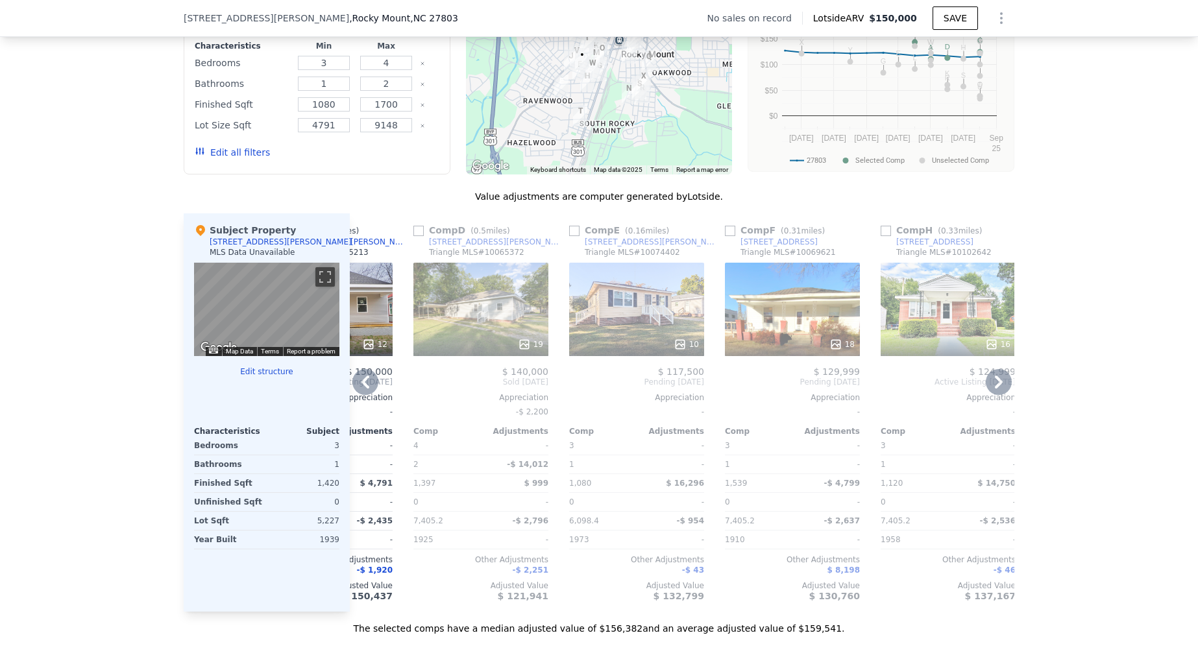
click at [571, 230] on input "checkbox" at bounding box center [574, 231] width 10 height 10
checkbox input "true"
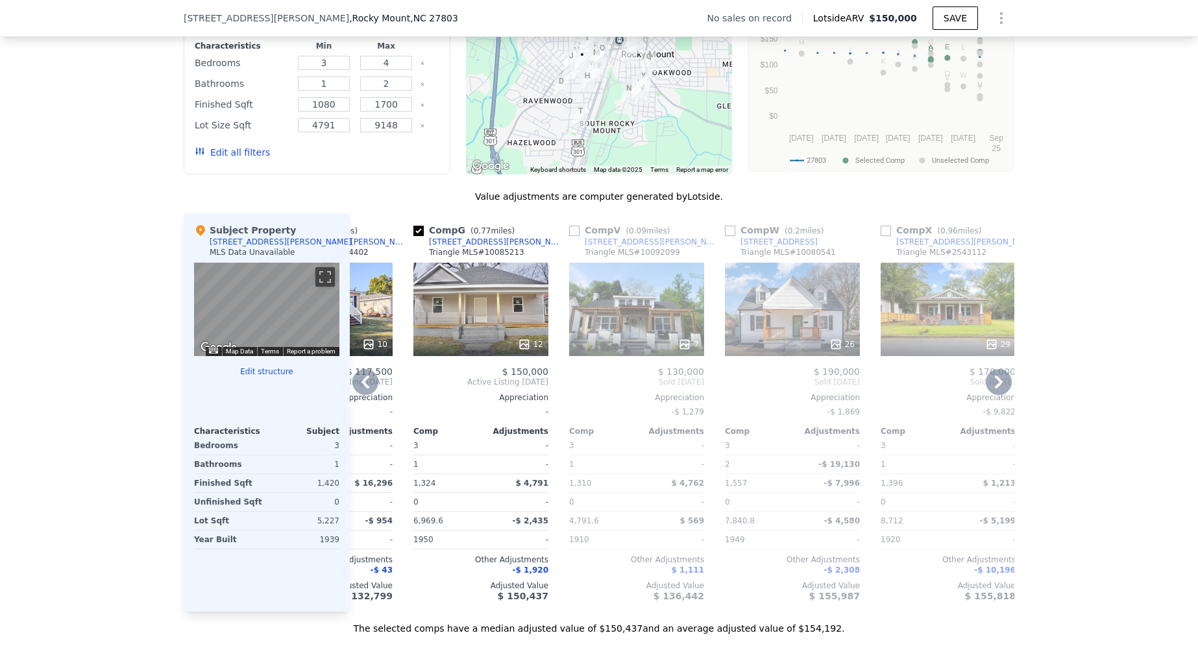
click at [727, 233] on input "checkbox" at bounding box center [730, 231] width 10 height 10
checkbox input "true"
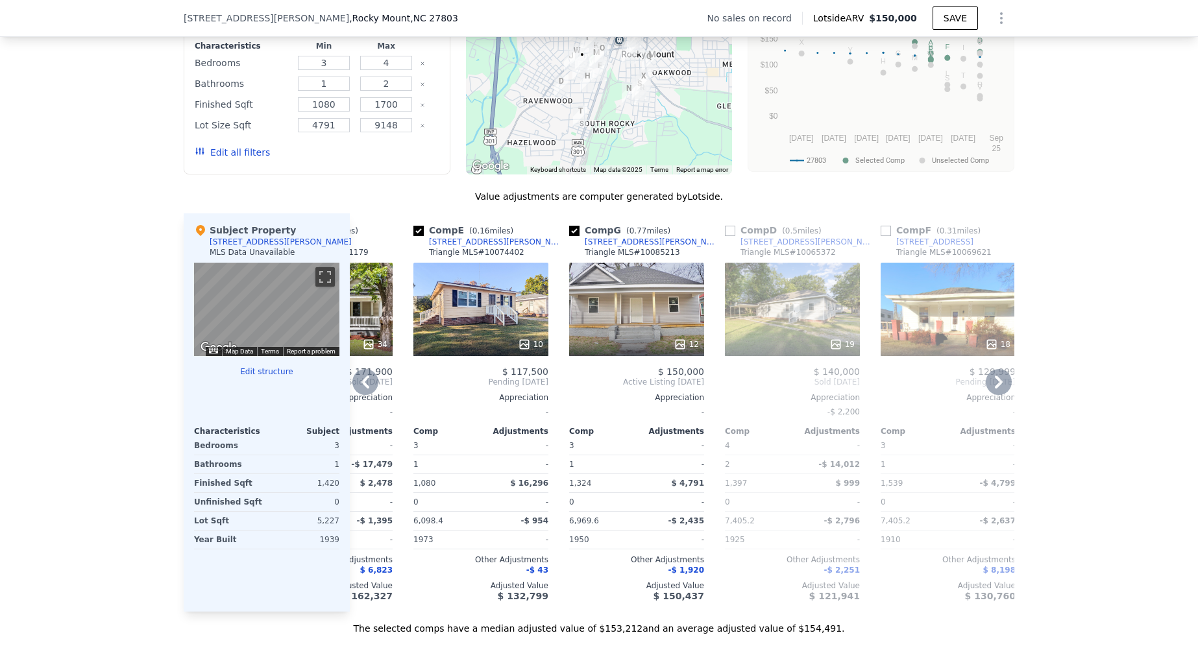
click at [886, 228] on input "checkbox" at bounding box center [885, 231] width 10 height 10
checkbox input "true"
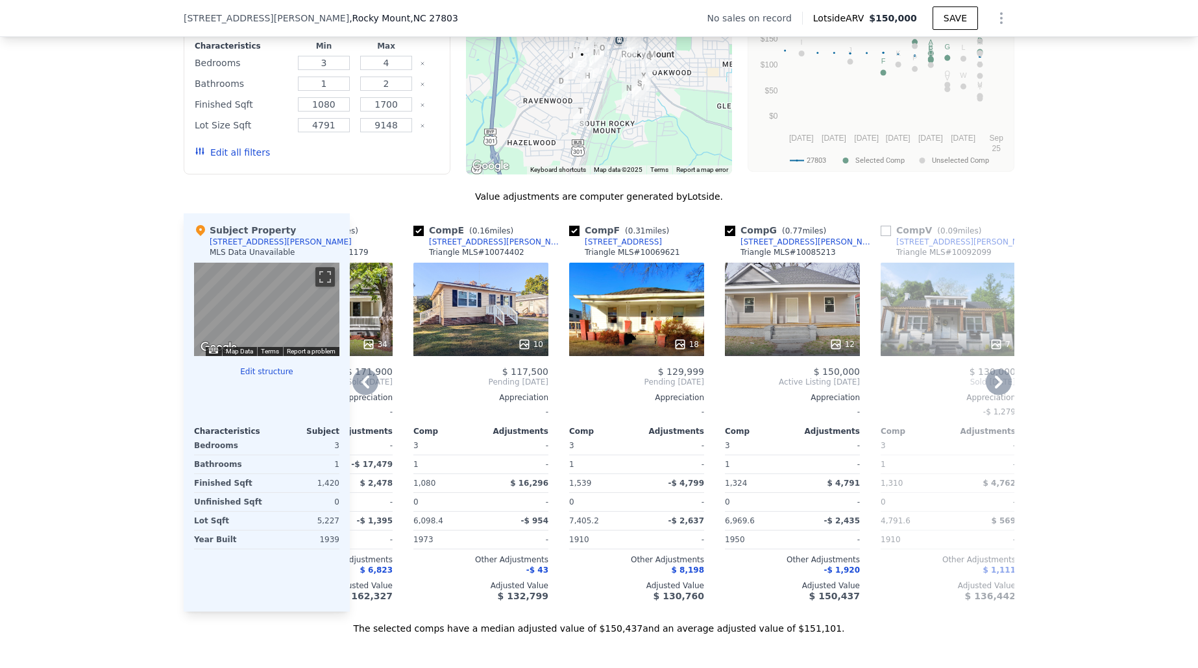
scroll to position [0, 0]
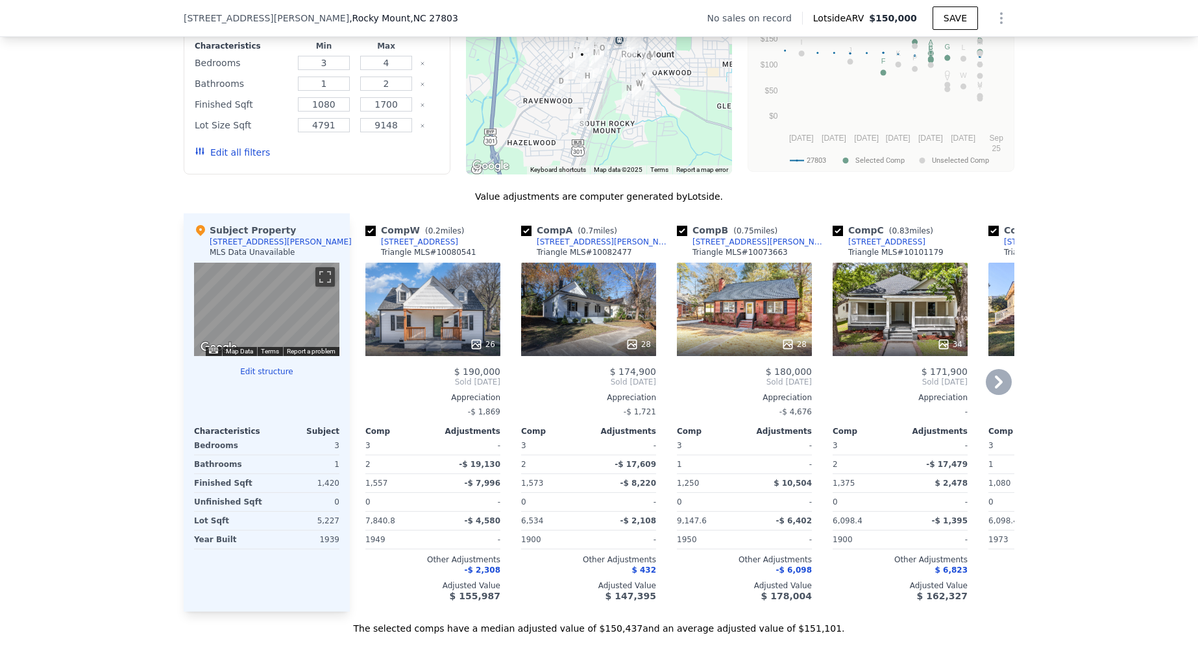
click at [840, 233] on input "checkbox" at bounding box center [837, 231] width 10 height 10
checkbox input "false"
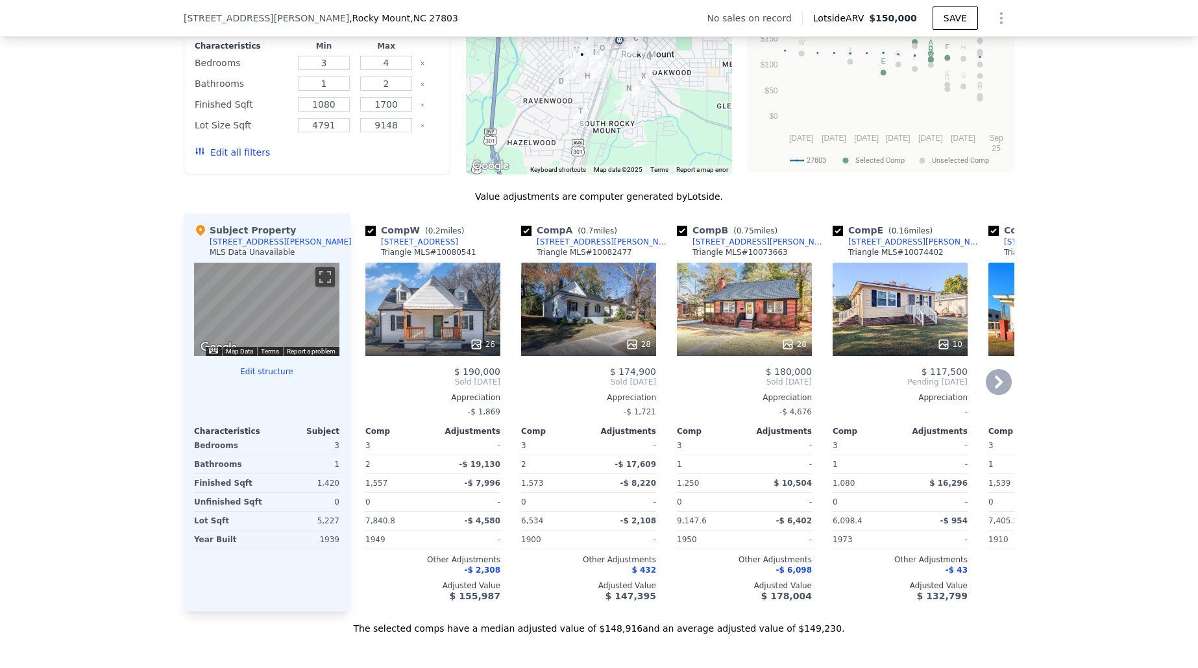
click at [950, 346] on icon at bounding box center [943, 344] width 13 height 13
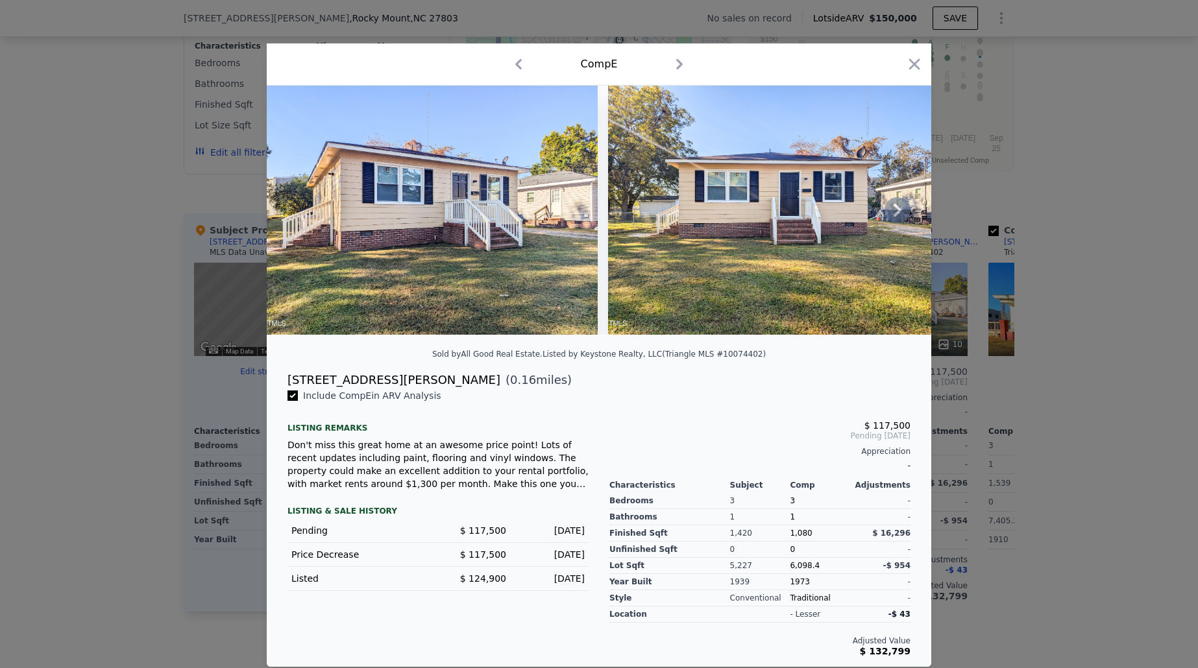
click at [895, 202] on icon at bounding box center [897, 210] width 26 height 26
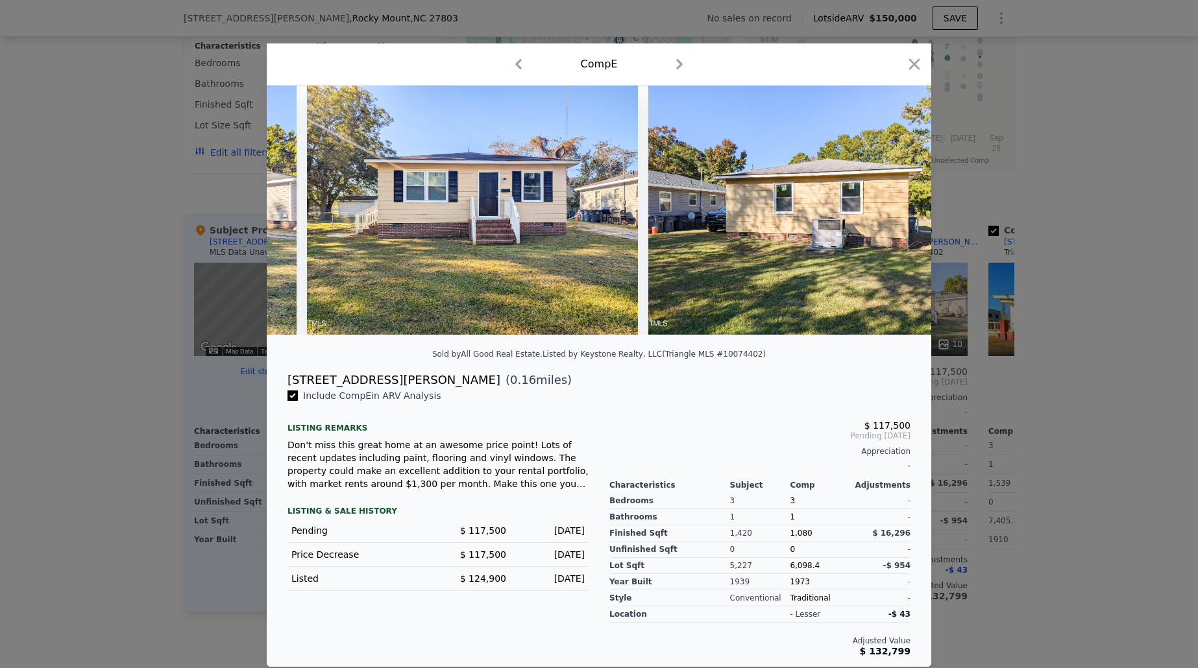
scroll to position [0, 311]
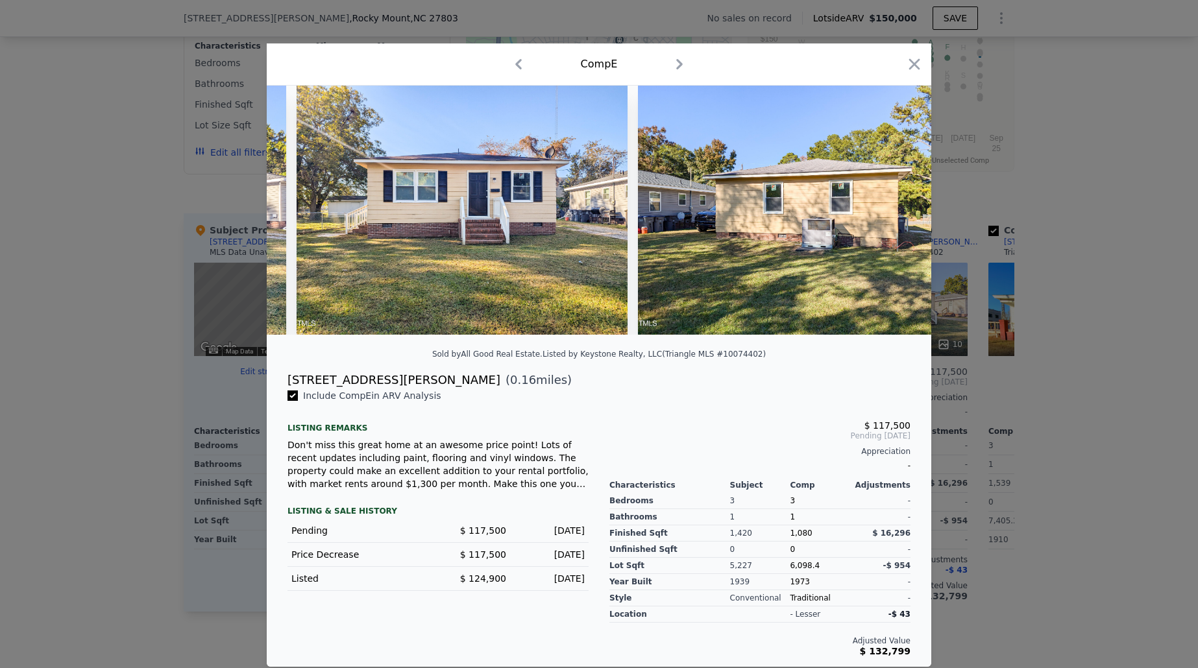
click at [895, 202] on img at bounding box center [803, 210] width 331 height 249
click at [895, 209] on icon at bounding box center [897, 210] width 26 height 26
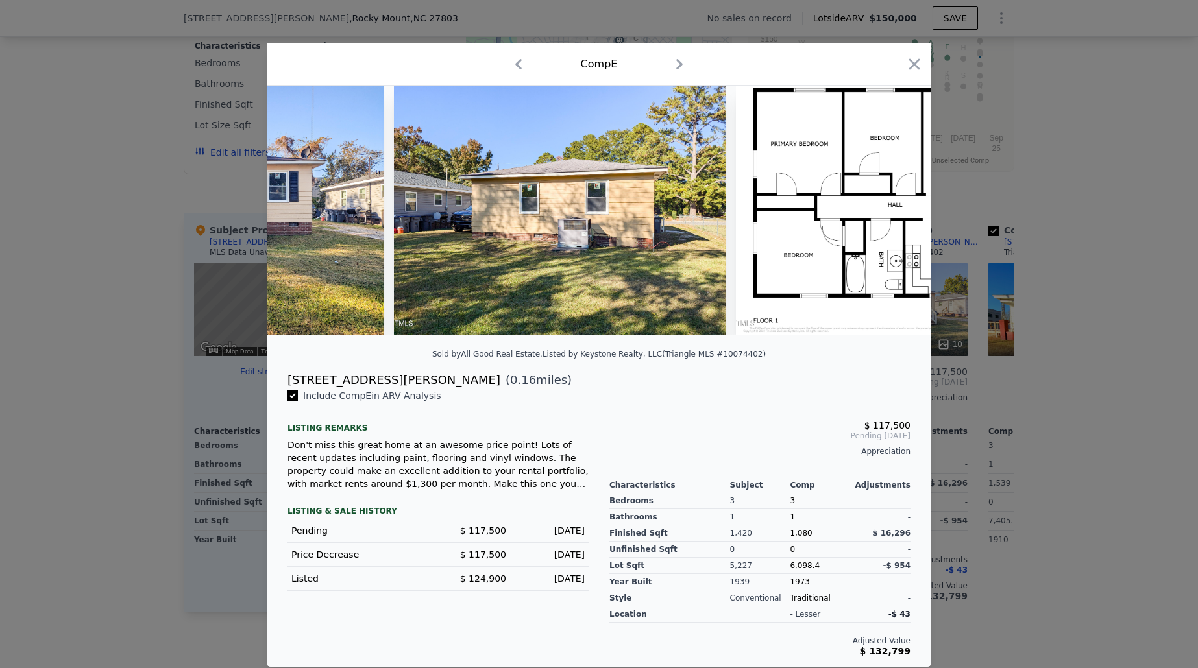
scroll to position [0, 623]
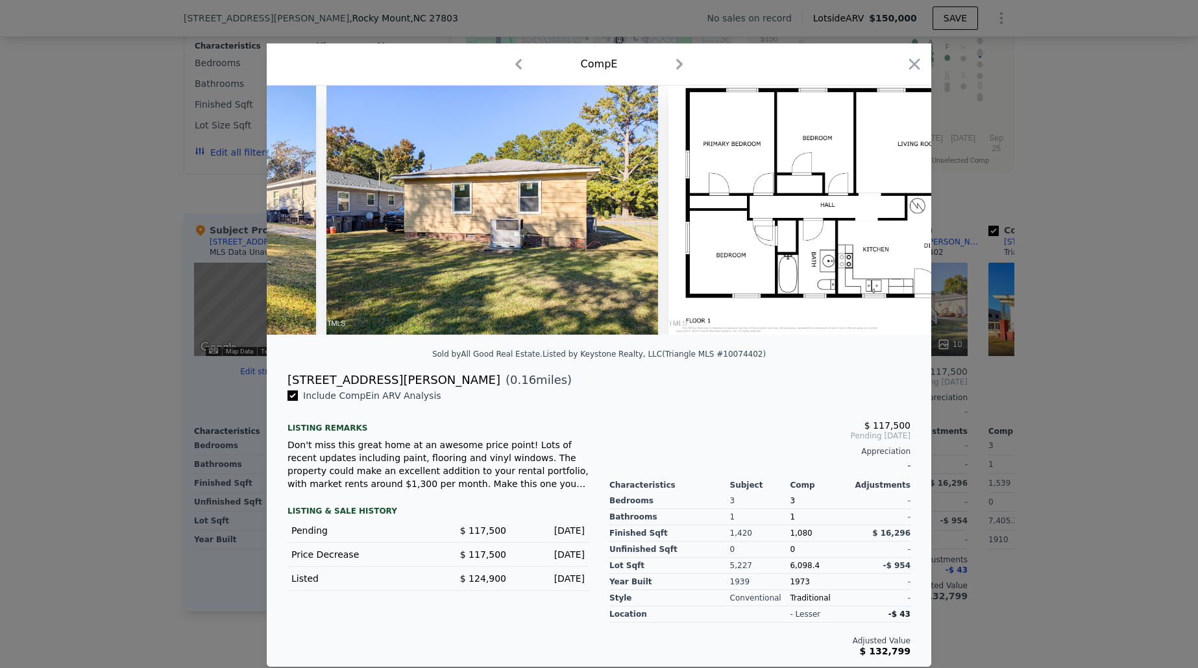
click at [895, 209] on div at bounding box center [599, 210] width 664 height 249
click at [918, 67] on icon "button" at bounding box center [914, 64] width 11 height 11
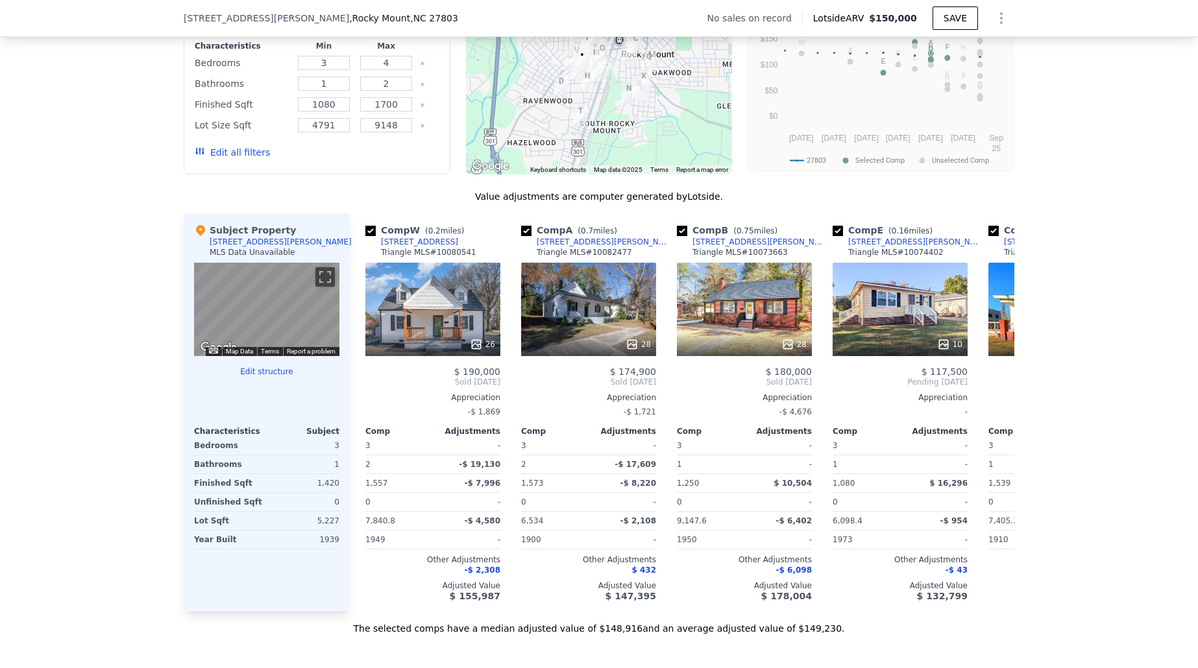
scroll to position [1076, 0]
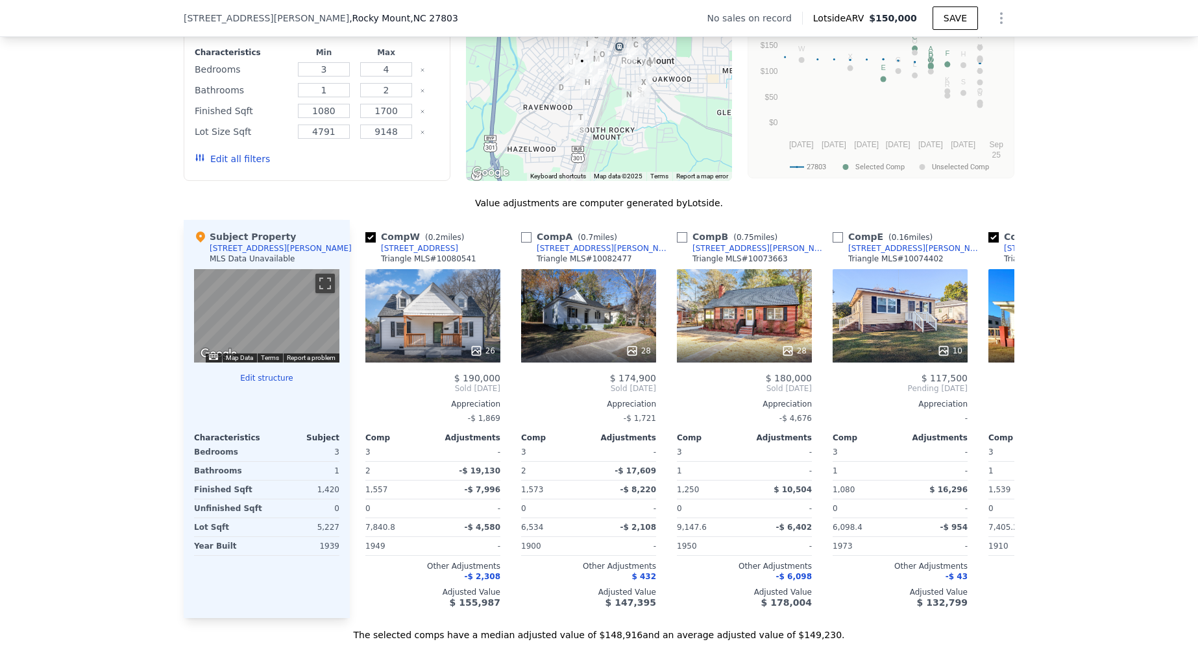
type input "2"
type input "0"
type input "4791.6"
checkbox input "false"
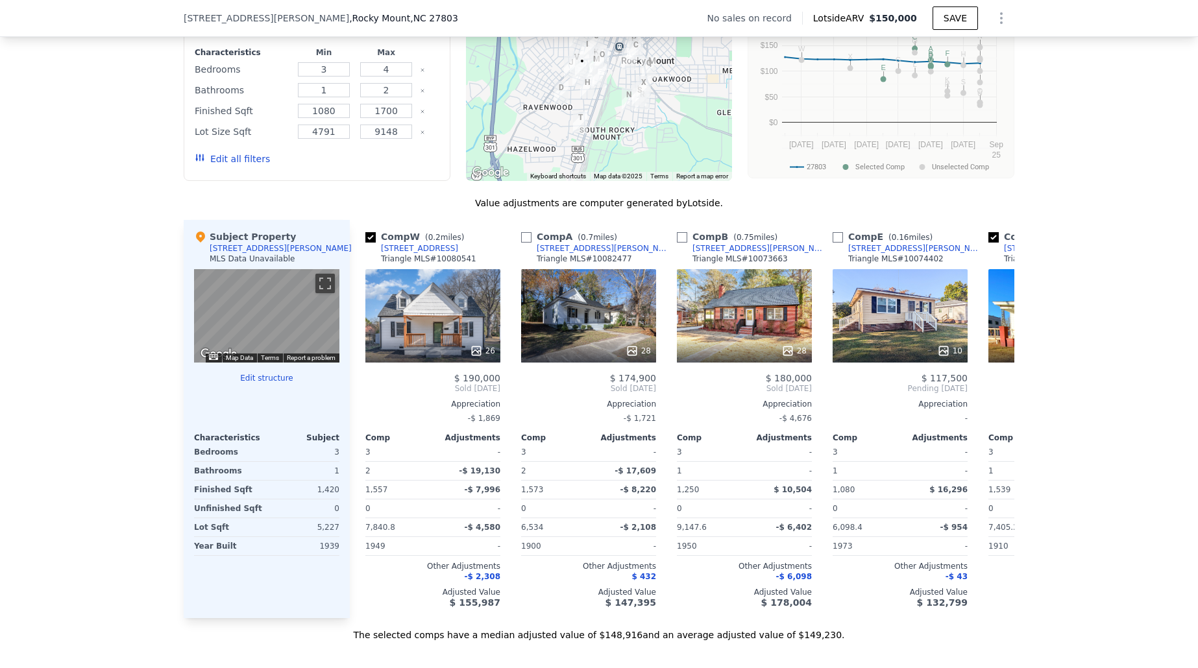
checkbox input "false"
checkbox input "true"
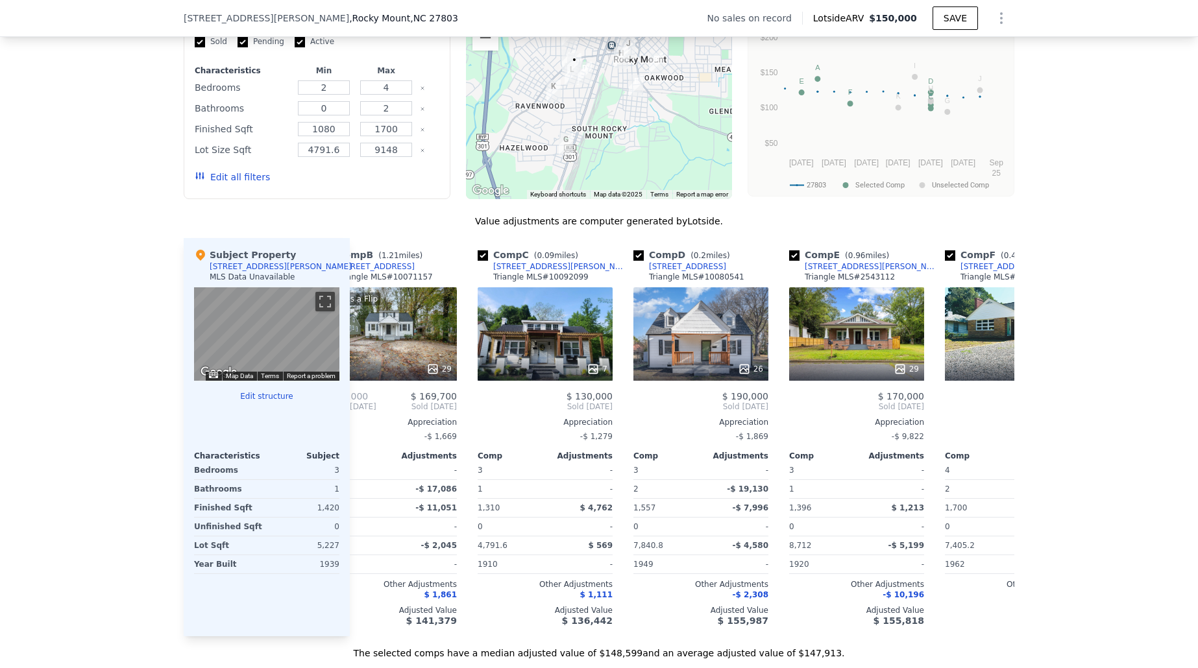
scroll to position [0, 344]
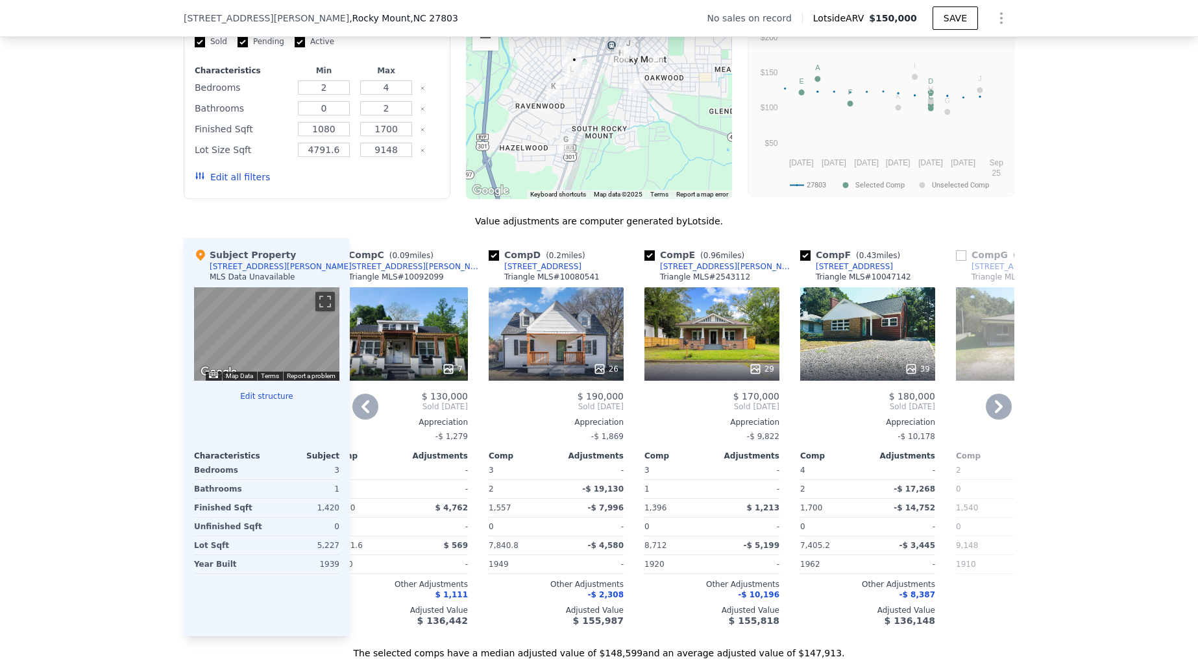
click at [803, 256] on input "checkbox" at bounding box center [805, 255] width 10 height 10
checkbox input "false"
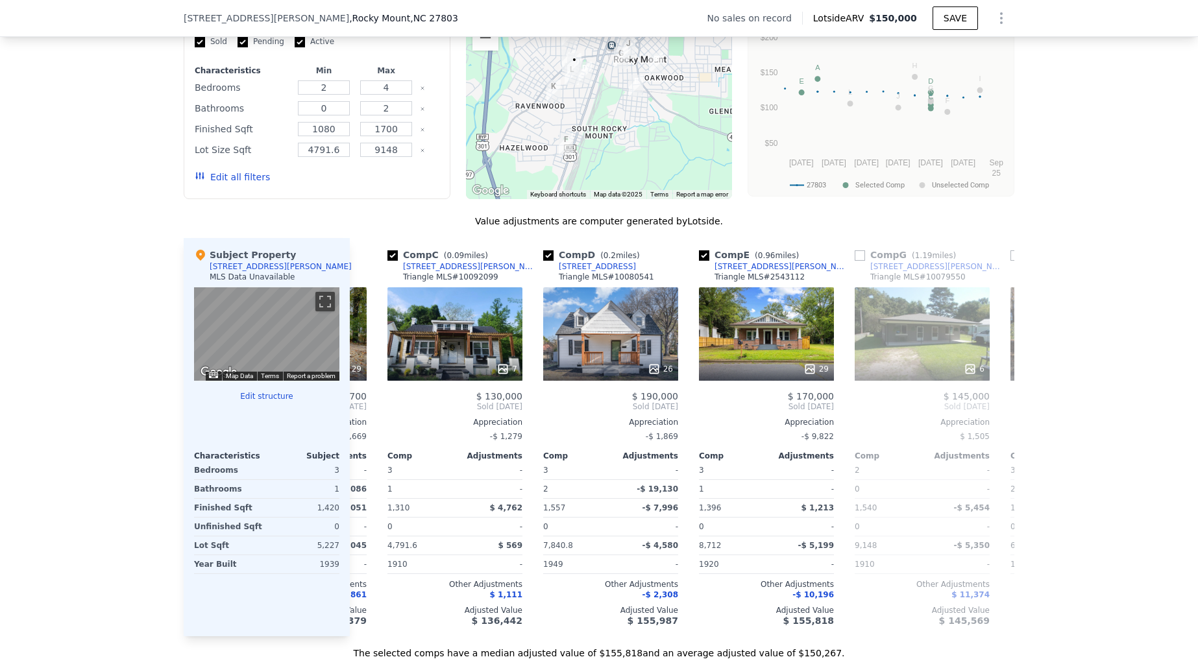
scroll to position [0, 287]
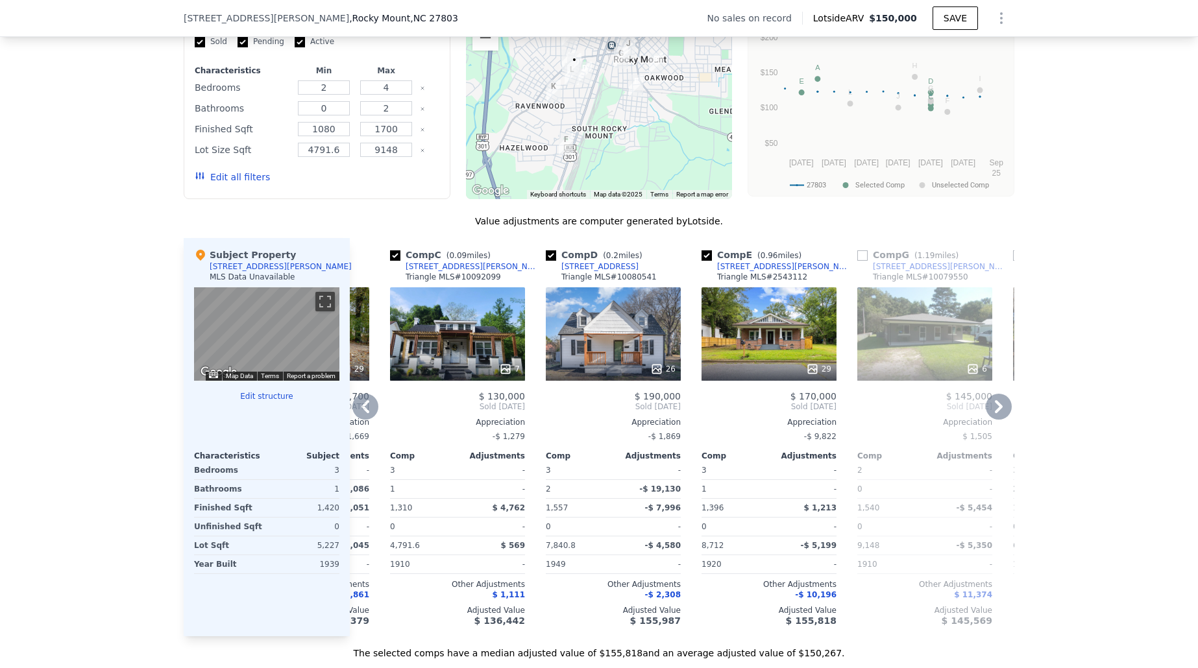
click at [709, 256] on input "checkbox" at bounding box center [706, 255] width 10 height 10
checkbox input "false"
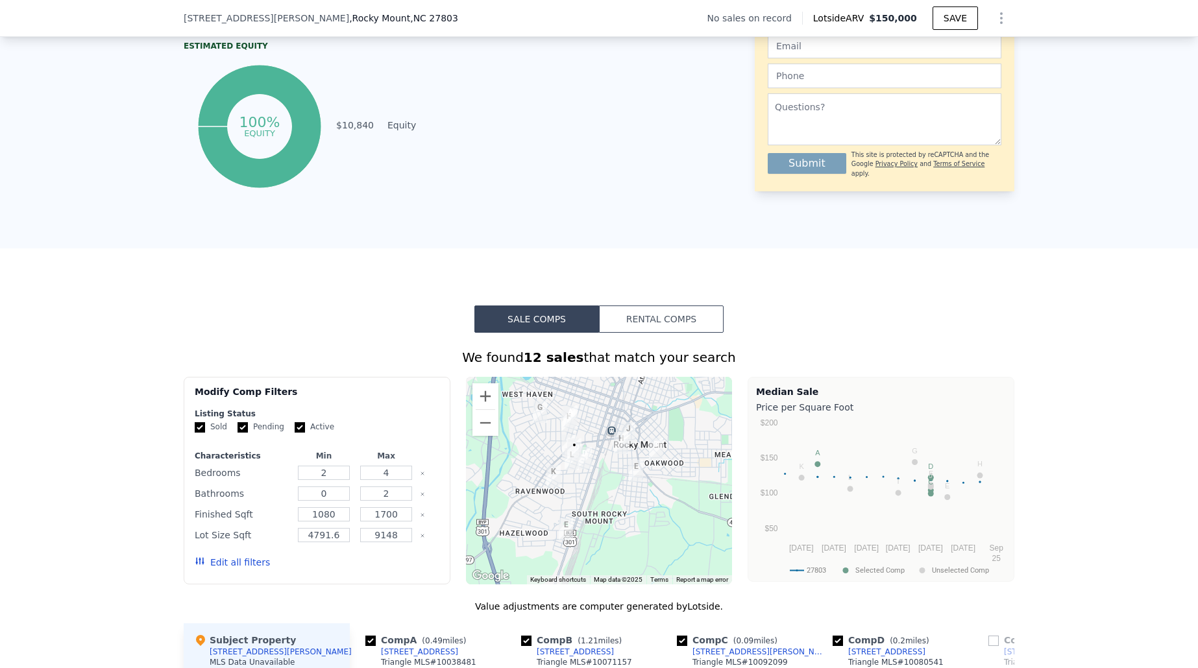
scroll to position [675, 0]
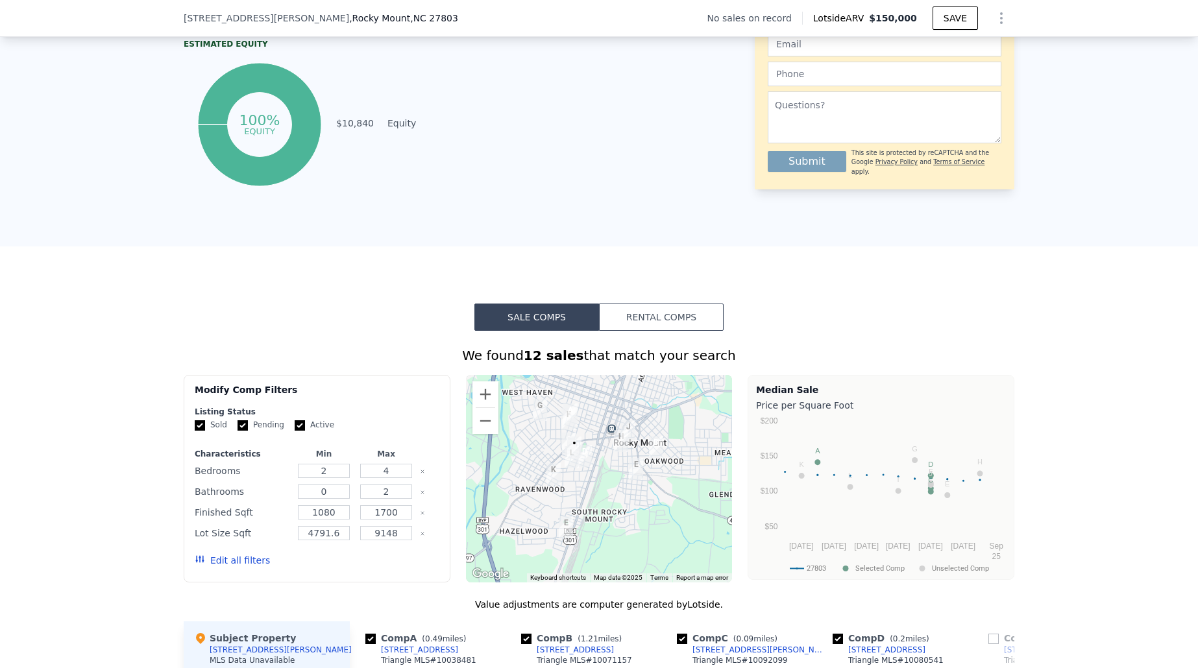
click at [620, 324] on button "Rental Comps" at bounding box center [661, 317] width 125 height 27
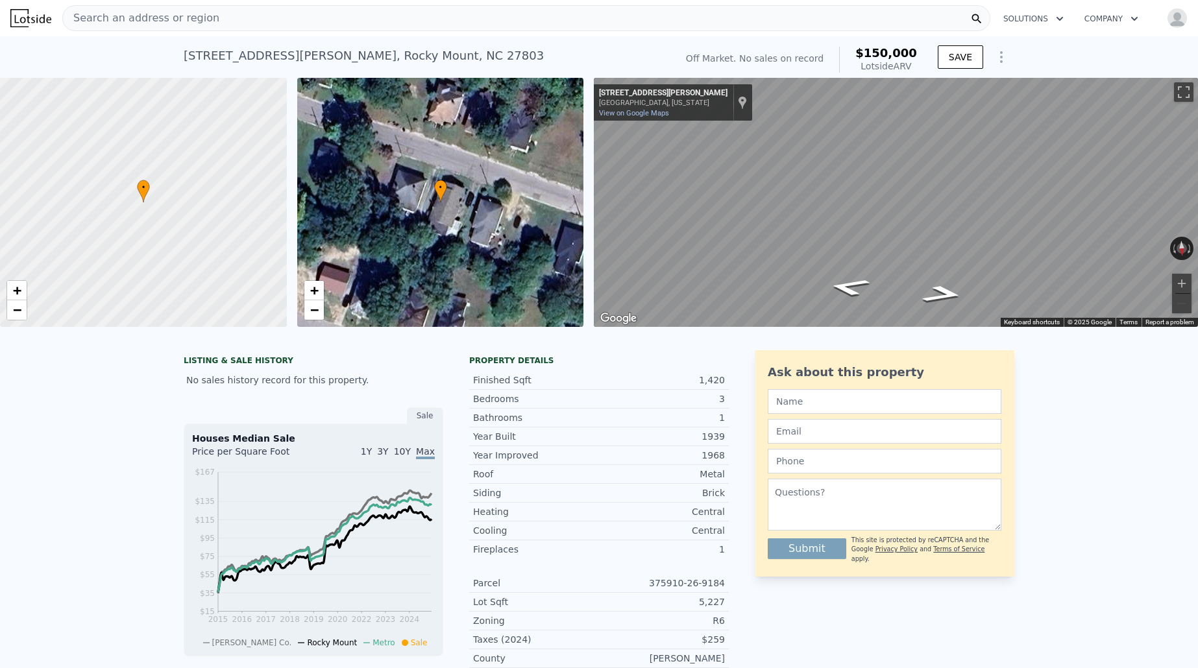
scroll to position [1, 0]
